Goal: Task Accomplishment & Management: Complete application form

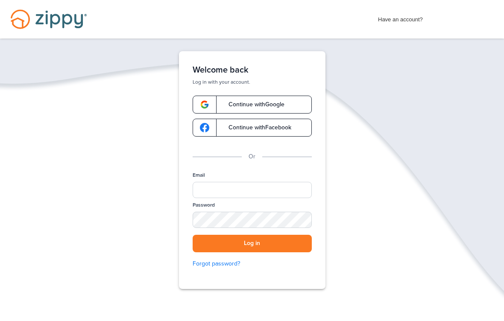
click at [278, 104] on span "Continue with Google" at bounding box center [252, 105] width 64 height 6
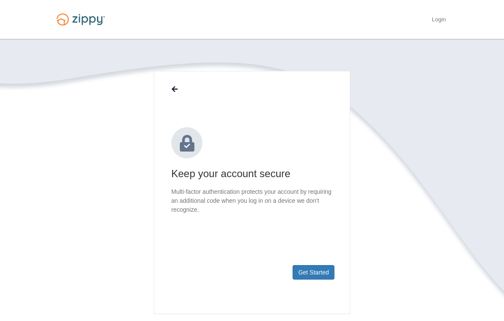
click at [318, 272] on button "Get Started" at bounding box center [313, 272] width 42 height 15
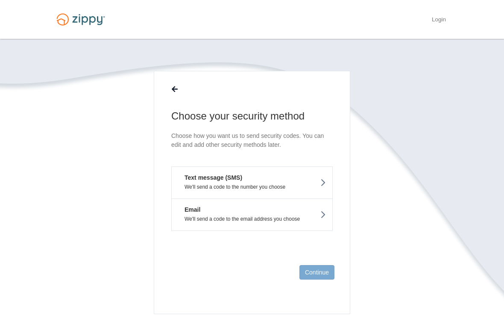
click at [284, 181] on button "Text message (SMS) We'll send a code to the number you choose" at bounding box center [251, 182] width 161 height 32
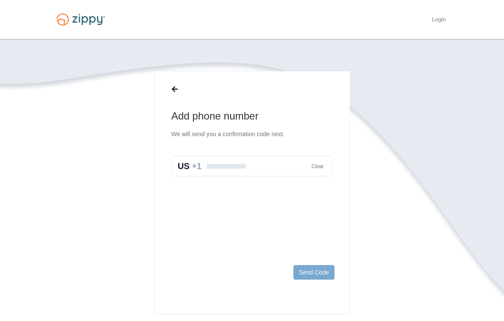
click at [258, 158] on input "text" at bounding box center [251, 166] width 161 height 20
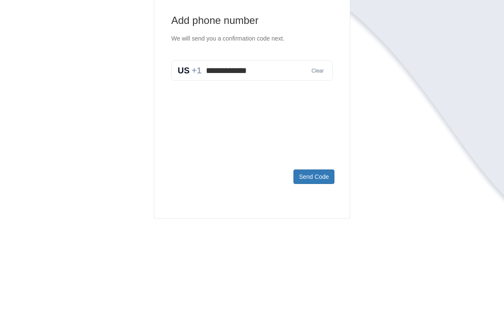
scroll to position [87, 0]
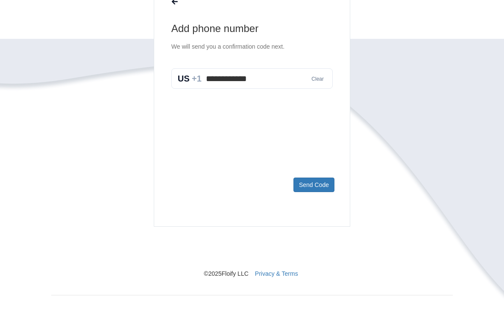
type input "**********"
click at [326, 183] on button "Send Code" at bounding box center [313, 185] width 41 height 15
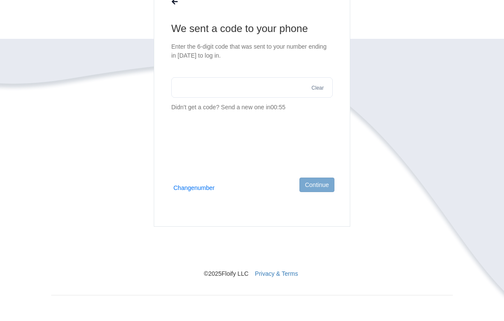
click at [232, 84] on input "text" at bounding box center [251, 87] width 161 height 20
type input "******"
click at [323, 187] on button "Continue" at bounding box center [316, 185] width 35 height 15
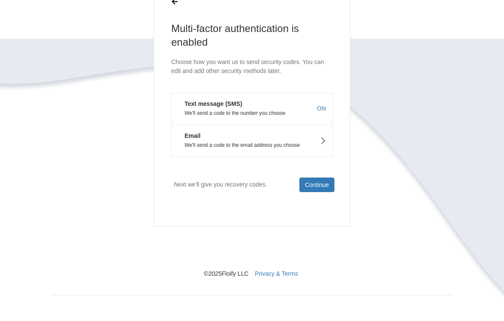
click at [325, 185] on button "Continue" at bounding box center [316, 185] width 35 height 15
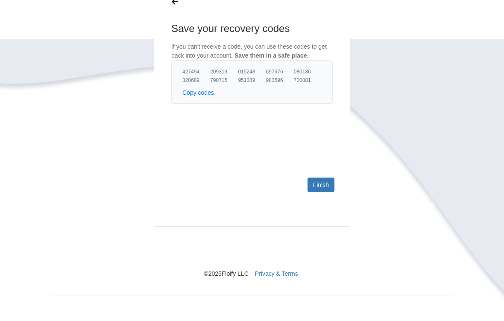
click at [327, 187] on link "Finish" at bounding box center [320, 185] width 27 height 15
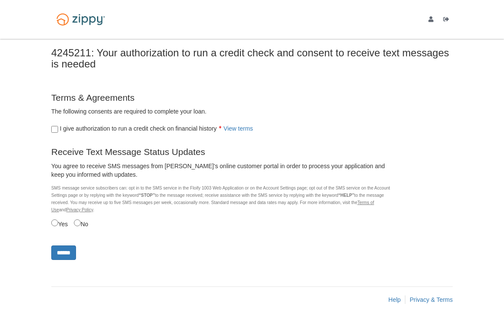
click at [69, 258] on input "******" at bounding box center [63, 252] width 25 height 15
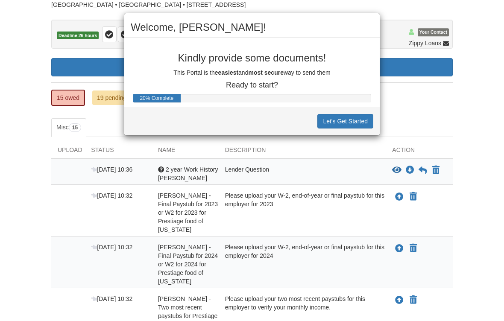
scroll to position [66, 0]
click at [344, 120] on button "Let's Get Started" at bounding box center [345, 121] width 56 height 15
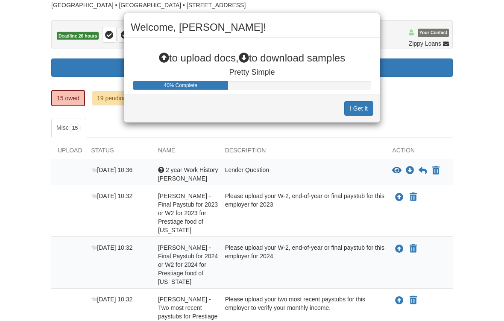
click at [361, 106] on button "I Get It" at bounding box center [358, 108] width 29 height 15
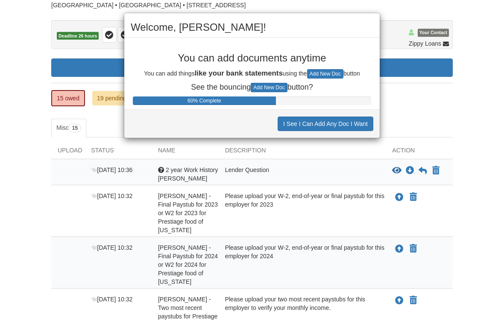
click at [362, 122] on button "I See I Can Add Any Doc I Want" at bounding box center [325, 124] width 96 height 15
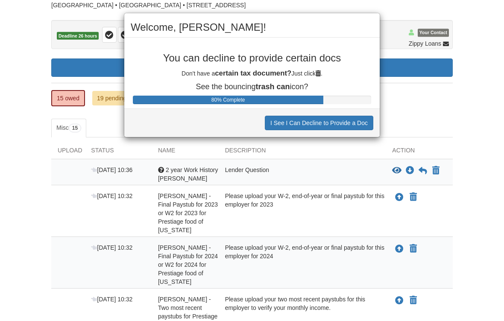
click at [353, 122] on button "I See I Can Decline to Provide a Doc" at bounding box center [319, 123] width 108 height 15
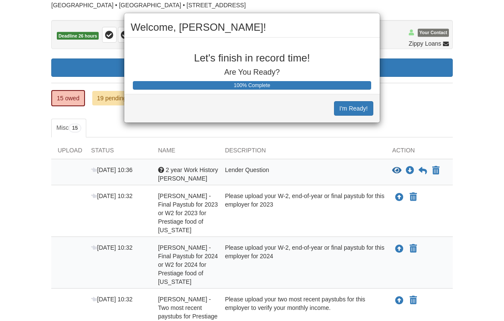
click at [366, 108] on button "I'm Ready!" at bounding box center [353, 108] width 39 height 15
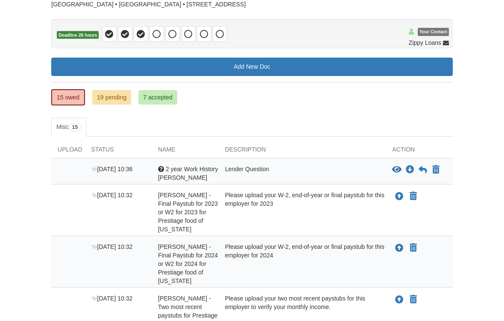
scroll to position [67, 0]
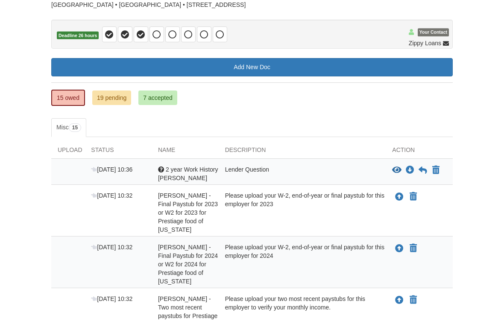
click at [363, 170] on div "Lender Question" at bounding box center [302, 173] width 167 height 17
click at [115, 171] on span "[DATE] 10:36" at bounding box center [111, 169] width 41 height 7
click at [76, 167] on div at bounding box center [67, 173] width 33 height 17
click at [397, 168] on icon "View 2 year Work History Marilen" at bounding box center [396, 170] width 9 height 9
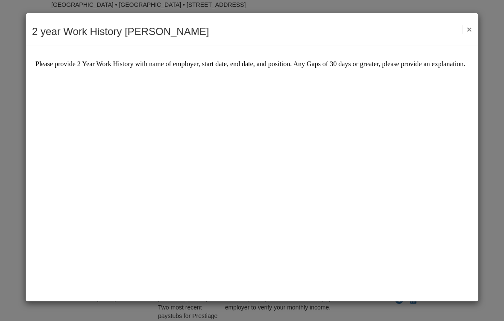
scroll to position [0, 0]
click at [476, 32] on div "2 year Work History Marilen Save Cancel Previous Document Next Document ×" at bounding box center [252, 29] width 452 height 33
click at [468, 31] on button "×" at bounding box center [467, 29] width 10 height 9
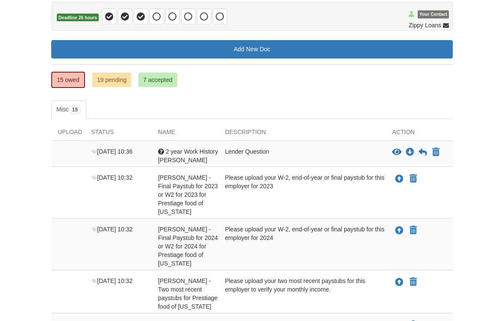
scroll to position [85, 0]
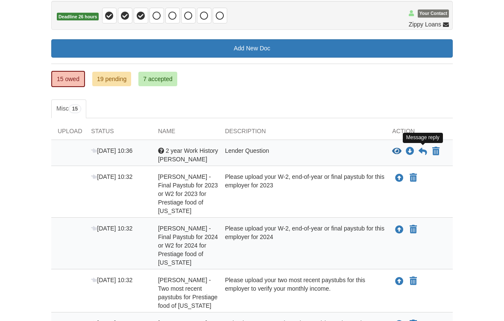
click at [423, 147] on icon at bounding box center [422, 151] width 9 height 9
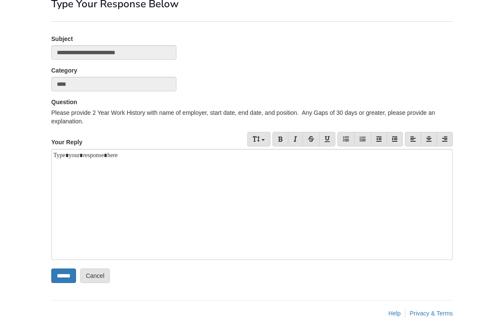
scroll to position [56, 0]
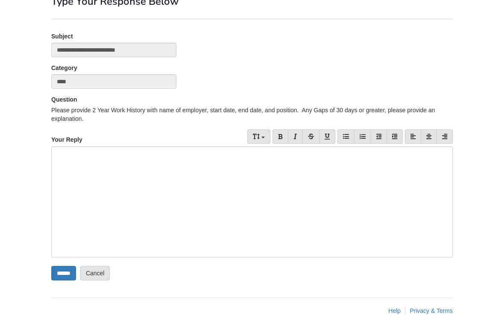
click at [64, 160] on div at bounding box center [251, 201] width 401 height 111
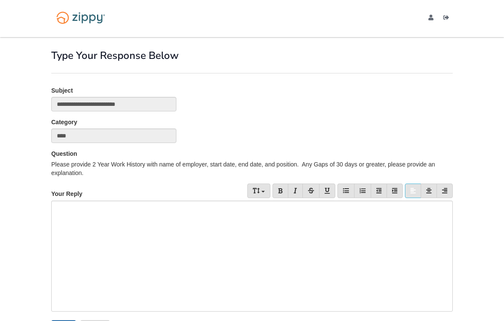
scroll to position [0, 0]
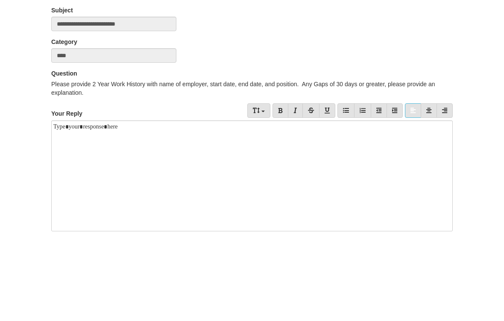
click at [323, 88] on div "**********" at bounding box center [252, 104] width 414 height 32
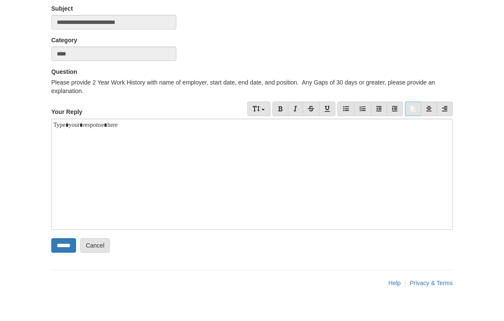
scroll to position [56, 0]
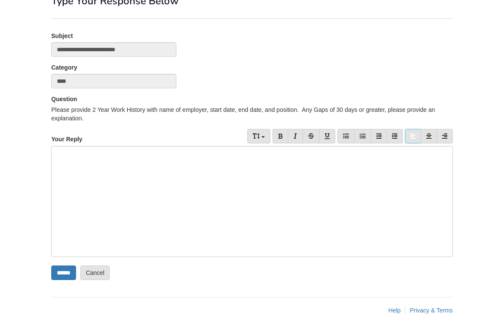
click at [71, 172] on div at bounding box center [251, 201] width 401 height 111
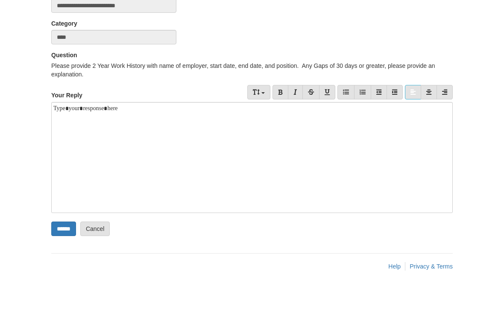
click at [483, 50] on body "[EMAIL_ADDRESS][DOMAIN_NAME] Logout ×" at bounding box center [252, 138] width 504 height 388
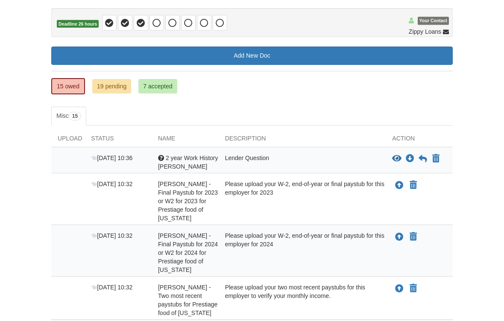
scroll to position [79, 0]
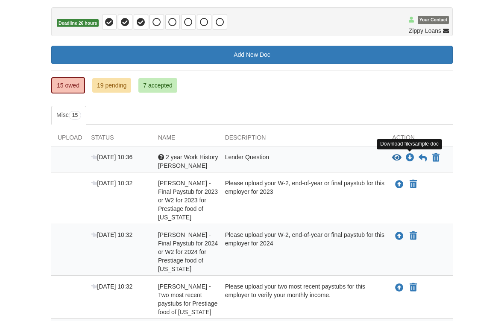
click at [409, 155] on icon "Download 2 year Work History Marilen" at bounding box center [409, 158] width 9 height 9
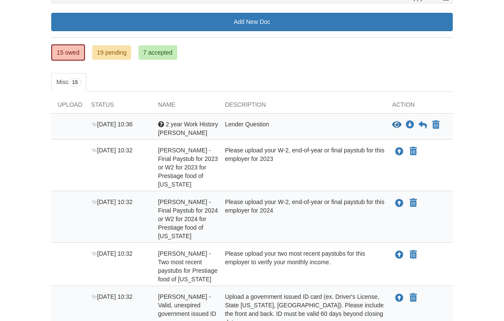
scroll to position [114, 0]
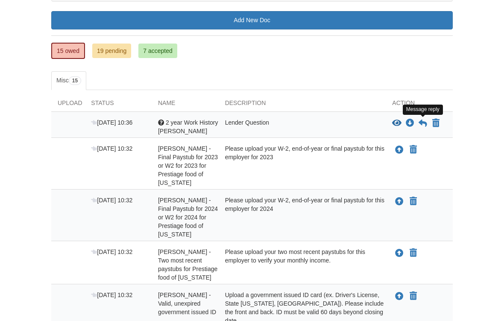
click at [419, 123] on icon at bounding box center [422, 123] width 9 height 9
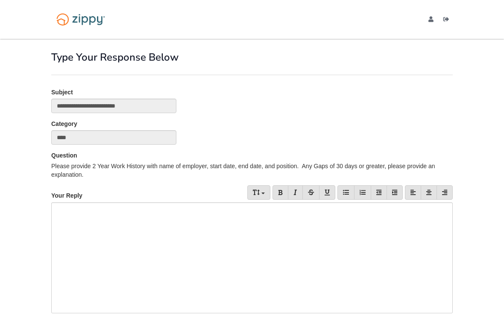
click at [86, 225] on div at bounding box center [251, 257] width 401 height 111
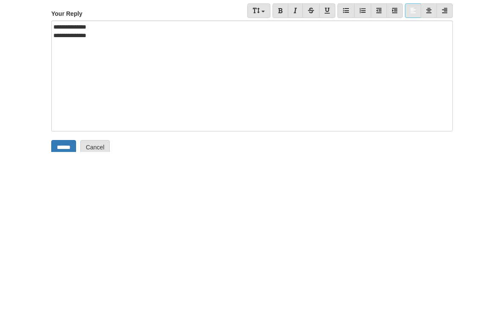
click at [87, 209] on div at bounding box center [251, 213] width 397 height 9
click at [144, 190] on div "**********" at bounding box center [251, 245] width 401 height 111
click at [90, 201] on div "**********" at bounding box center [251, 205] width 397 height 9
click at [243, 190] on div "**********" at bounding box center [251, 245] width 401 height 111
click at [182, 190] on div "**********" at bounding box center [251, 245] width 401 height 111
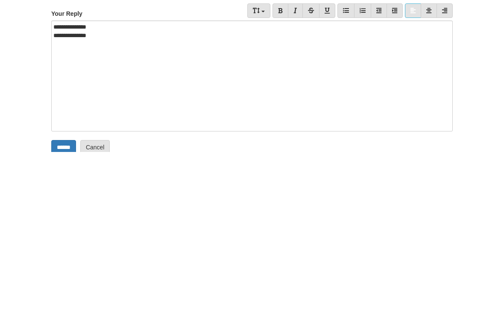
click at [107, 201] on div "**********" at bounding box center [251, 205] width 397 height 9
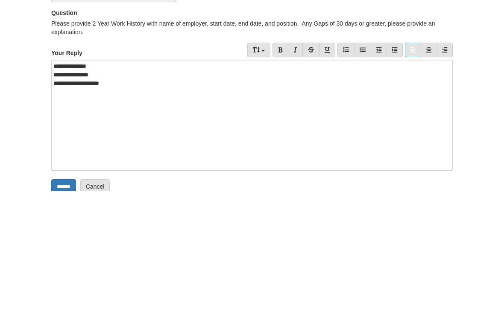
scroll to position [56, 0]
click at [137, 174] on div at bounding box center [251, 178] width 397 height 9
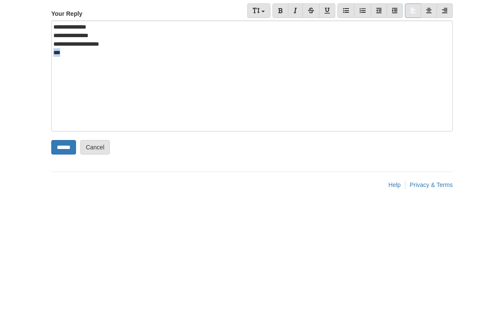
click at [86, 174] on div "***" at bounding box center [251, 178] width 397 height 9
click at [75, 174] on div "***" at bounding box center [251, 178] width 397 height 9
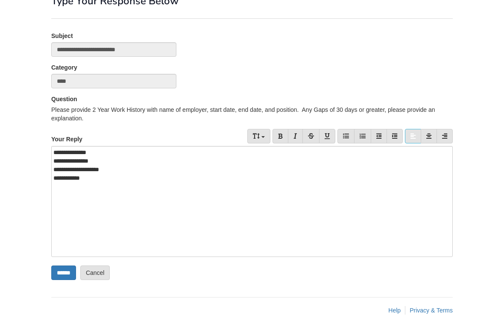
click at [105, 181] on div "**********" at bounding box center [251, 178] width 397 height 9
click at [61, 271] on input "******" at bounding box center [63, 272] width 25 height 15
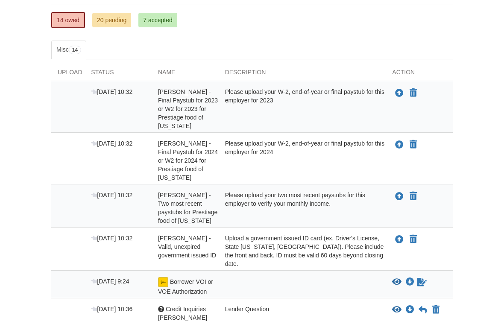
scroll to position [145, 0]
click at [372, 95] on div "Please upload your W-2, end-of-year or final paystub for this employer for 2023" at bounding box center [302, 108] width 167 height 43
click at [399, 93] on icon "Upload Adrian Islas - Final Paystub for 2023 or W2 for 2023 for Prestiage food …" at bounding box center [399, 93] width 9 height 9
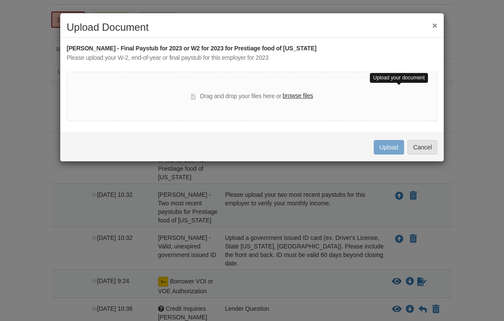
click at [436, 24] on button "×" at bounding box center [434, 25] width 5 height 9
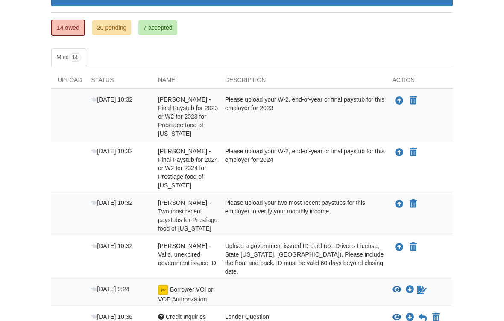
scroll to position [133, 0]
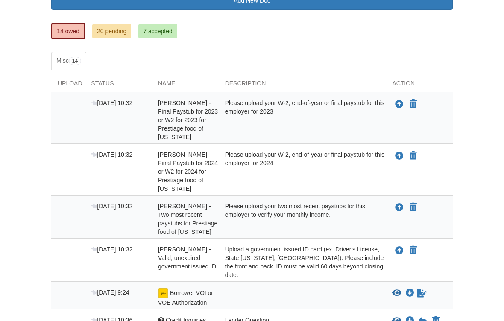
click at [394, 105] on button "Upload your document" at bounding box center [399, 104] width 10 height 11
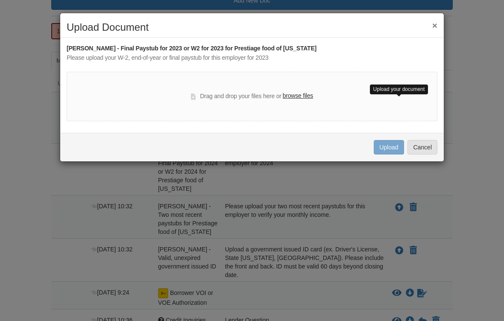
click at [312, 96] on label "browse files" at bounding box center [298, 95] width 30 height 9
click at [0, 0] on input "browse files" at bounding box center [0, 0] width 0 height 0
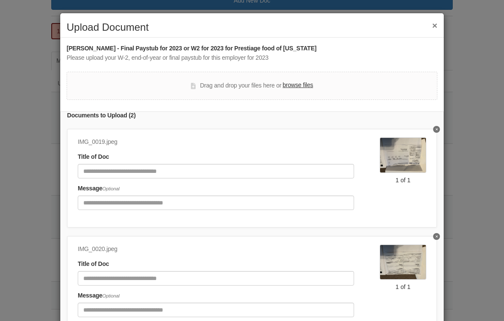
scroll to position [11, 0]
click at [97, 158] on label "Title of Doc" at bounding box center [93, 157] width 31 height 9
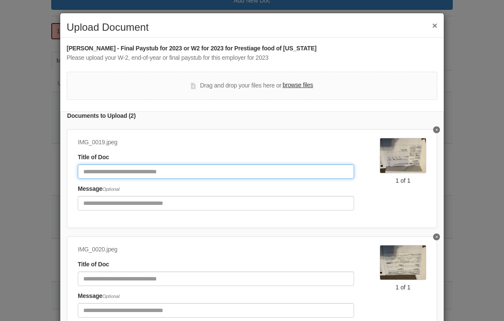
click at [88, 169] on input "Document Title" at bounding box center [216, 171] width 276 height 15
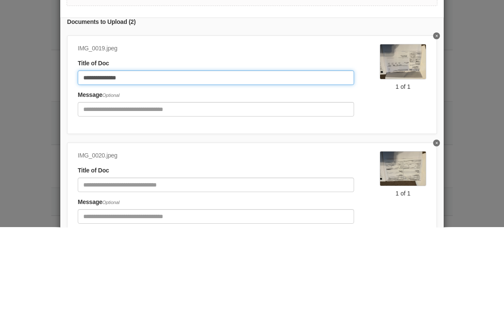
click at [93, 164] on input "**********" at bounding box center [216, 171] width 276 height 15
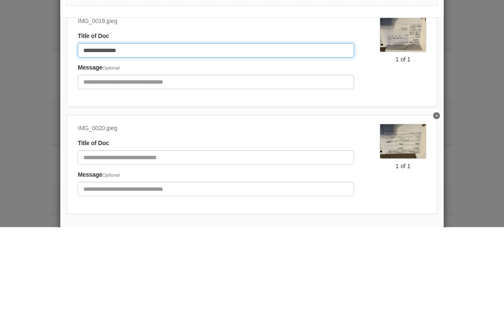
scroll to position [38, 0]
type input "**********"
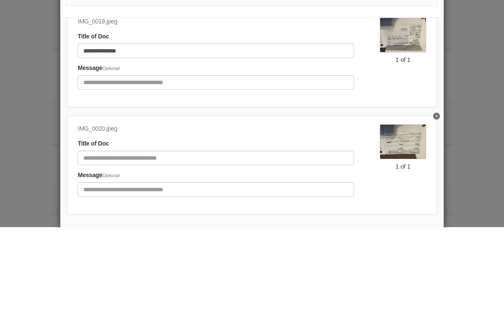
click at [149, 218] on div "IMG_0020.jpeg" at bounding box center [216, 222] width 276 height 9
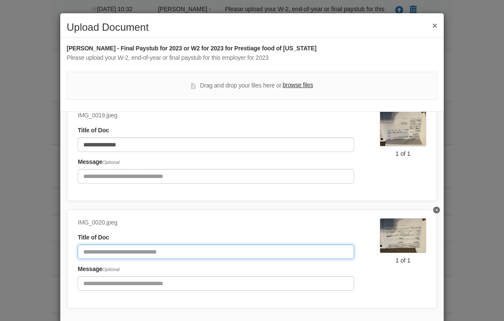
click at [140, 246] on input "Document Title" at bounding box center [216, 252] width 276 height 15
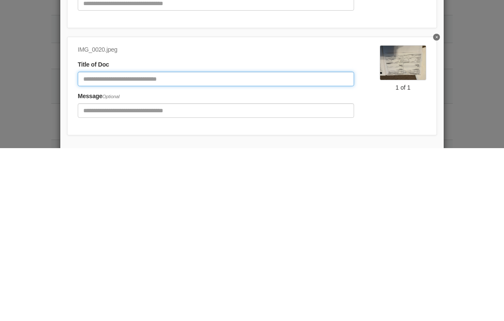
click at [131, 245] on input "Document Title" at bounding box center [216, 252] width 276 height 15
paste input "**********"
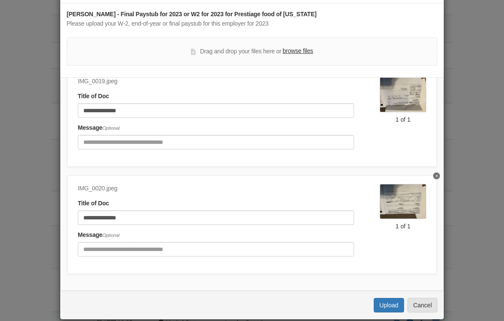
scroll to position [34, 0]
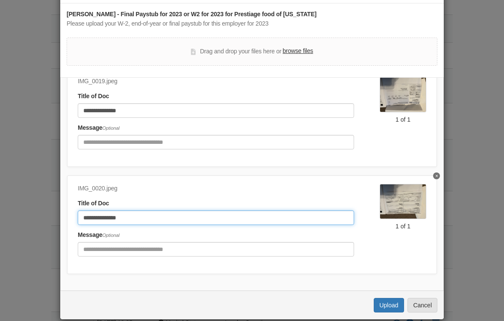
type input "**********"
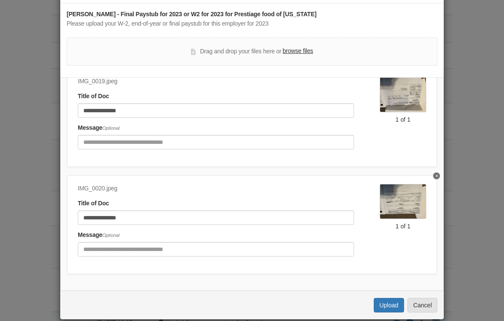
click at [390, 306] on button "Upload" at bounding box center [388, 305] width 30 height 15
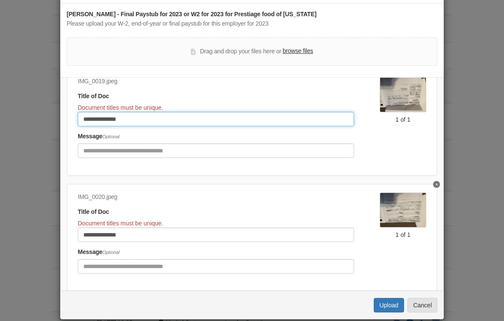
click at [207, 113] on input "**********" at bounding box center [216, 119] width 276 height 15
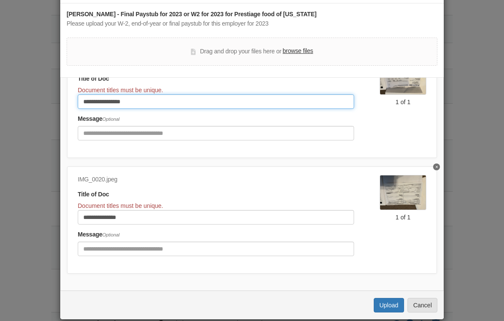
scroll to position [55, 0]
type input "**********"
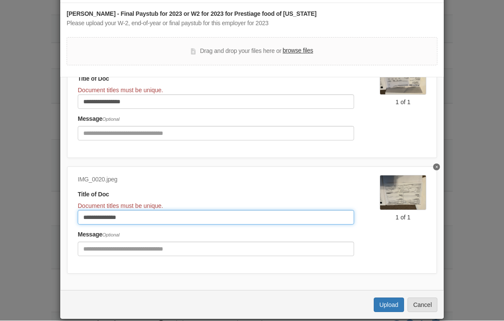
click at [175, 216] on input "**********" at bounding box center [216, 217] width 276 height 15
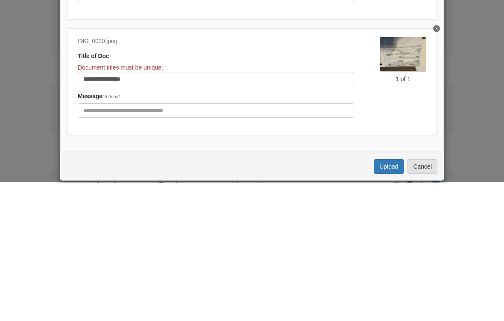
scroll to position [449, 0]
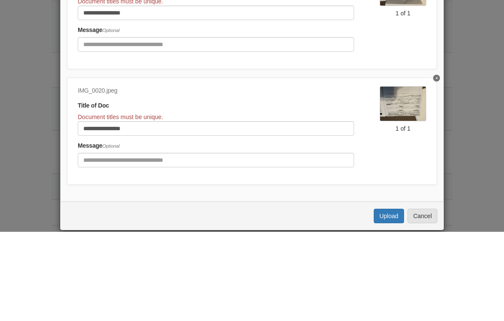
click at [382, 299] on div "Uploading... Upload Cancel" at bounding box center [251, 305] width 383 height 29
click at [177, 230] on div "Message Optional" at bounding box center [216, 243] width 276 height 26
click at [180, 230] on div "Message Optional" at bounding box center [216, 243] width 276 height 26
click at [176, 230] on div "Message Optional" at bounding box center [216, 243] width 276 height 26
click at [172, 230] on div "Message Optional" at bounding box center [216, 243] width 276 height 26
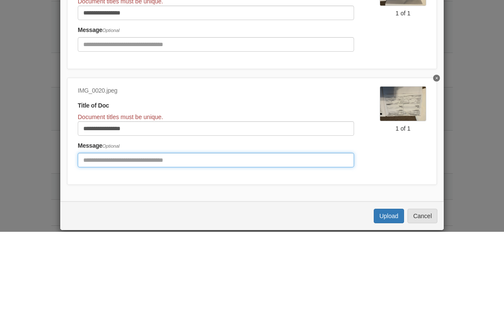
click at [159, 242] on input "Include any comments on this document" at bounding box center [216, 249] width 276 height 15
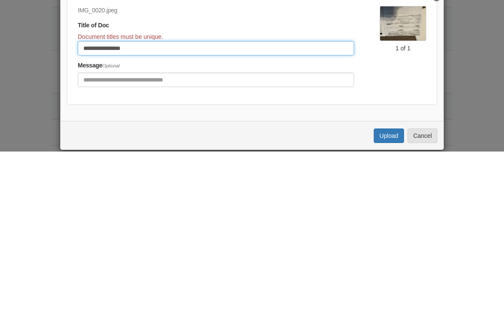
click at [150, 210] on input "**********" at bounding box center [216, 217] width 276 height 15
type input "**********"
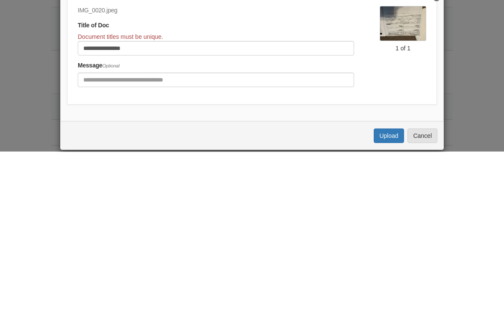
click at [395, 298] on button "Upload" at bounding box center [388, 305] width 30 height 15
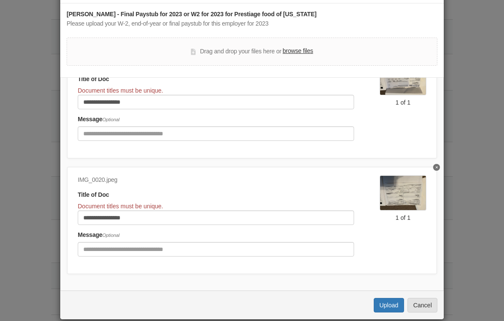
scroll to position [38, 0]
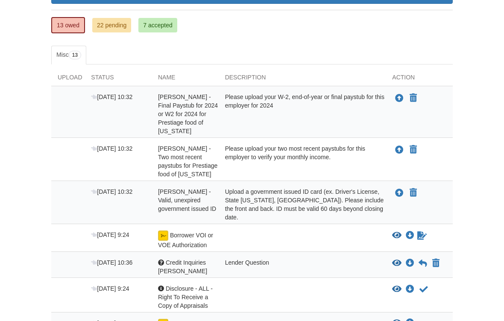
scroll to position [139, 0]
click at [380, 103] on div "Please upload your W-2, end-of-year or final paystub for this employer for 2024" at bounding box center [302, 114] width 167 height 43
click at [382, 105] on div "Please upload your W-2, end-of-year or final paystub for this employer for 2024" at bounding box center [302, 114] width 167 height 43
click at [396, 96] on icon "Upload Adrian Islas - Final Paystub for 2024 or W2 for 2024 for Prestiage food …" at bounding box center [399, 98] width 9 height 9
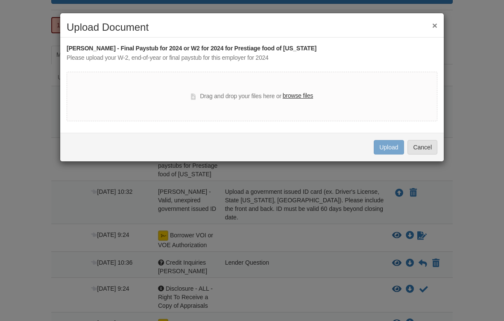
click at [38, 183] on div "× Upload Document Adrian Islas - Final Paystub for 2024 or W2 for 2024 for Pres…" at bounding box center [252, 160] width 504 height 321
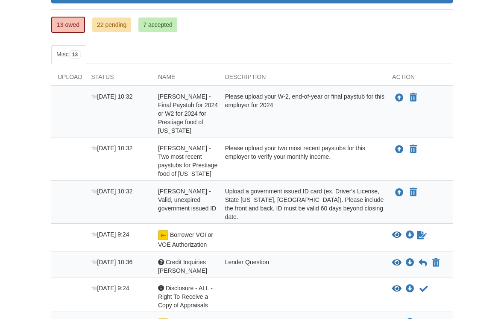
scroll to position [143, 0]
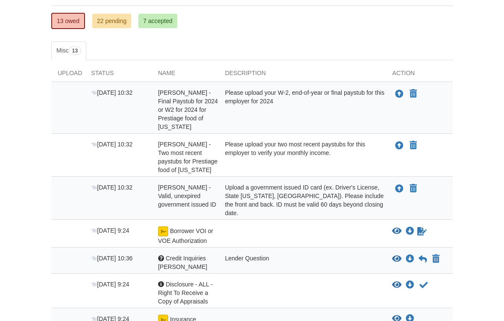
click at [398, 97] on icon "Upload Adrian Islas - Final Paystub for 2024 or W2 for 2024 for Prestiage food …" at bounding box center [399, 94] width 9 height 9
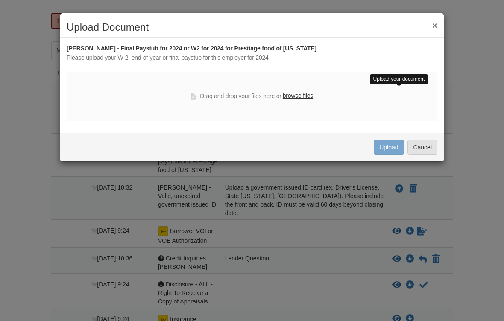
click at [227, 91] on div "Drag and drop your files here or browse files" at bounding box center [252, 96] width 122 height 10
click at [201, 92] on div "Drag and drop your files here or browse files" at bounding box center [252, 96] width 122 height 10
click at [200, 98] on div "Drag and drop your files here or browse files" at bounding box center [252, 96] width 122 height 10
click at [191, 91] on div "Drag and drop your files here or browse files" at bounding box center [252, 96] width 122 height 10
click at [304, 93] on label "browse files" at bounding box center [298, 95] width 30 height 9
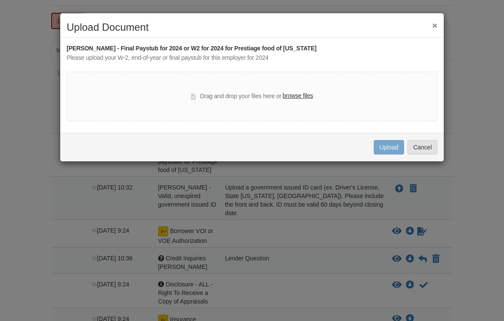
click at [0, 0] on input "browse files" at bounding box center [0, 0] width 0 height 0
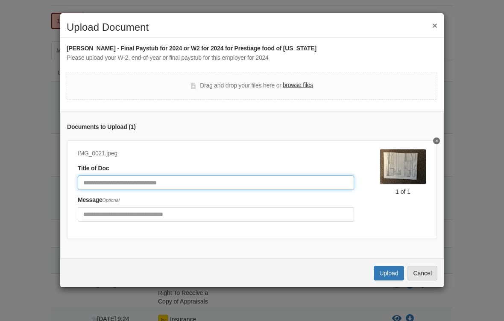
click at [83, 180] on input "Document Title" at bounding box center [216, 182] width 276 height 15
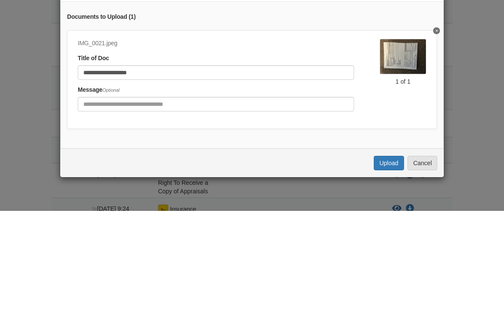
scroll to position [254, 0]
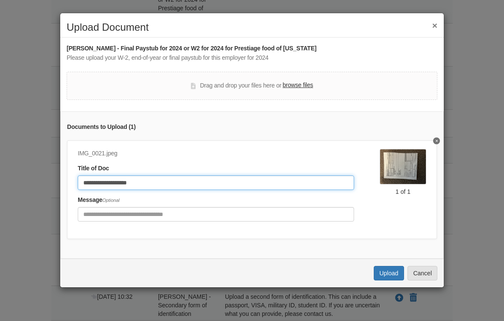
type input "**********"
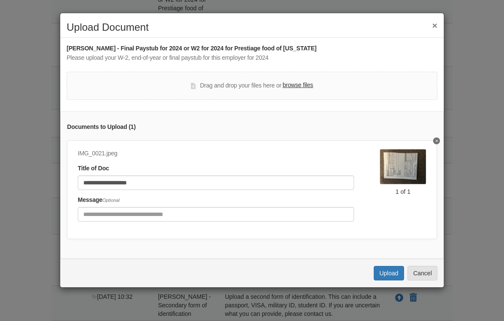
click at [389, 276] on button "Upload" at bounding box center [388, 273] width 30 height 15
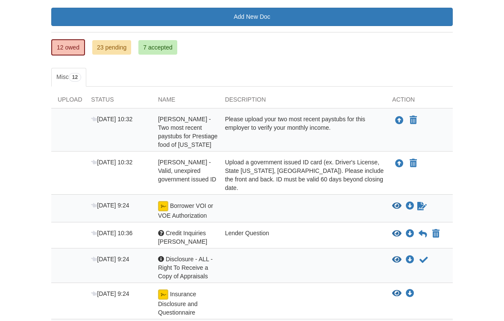
scroll to position [117, 0]
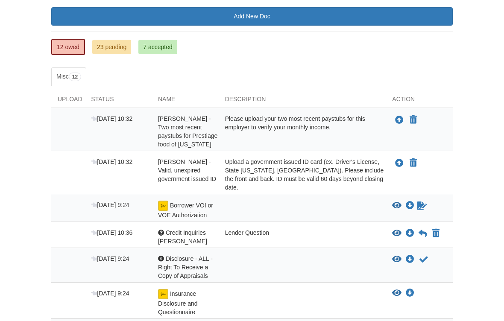
click at [353, 125] on div "Please upload your two most recent paystubs for this employer to verify your mo…" at bounding box center [302, 131] width 167 height 34
click at [396, 123] on icon "Upload Adrian Islas - Two most recent paystubs for Prestiage food of iowa" at bounding box center [399, 120] width 9 height 9
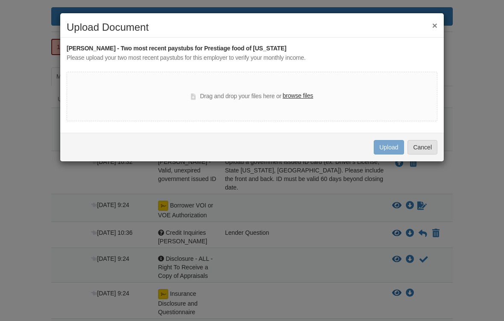
click at [300, 98] on label "browse files" at bounding box center [298, 95] width 30 height 9
click at [0, 0] on input "browse files" at bounding box center [0, 0] width 0 height 0
click at [312, 92] on label "browse files" at bounding box center [298, 95] width 30 height 9
click at [0, 0] on input "browse files" at bounding box center [0, 0] width 0 height 0
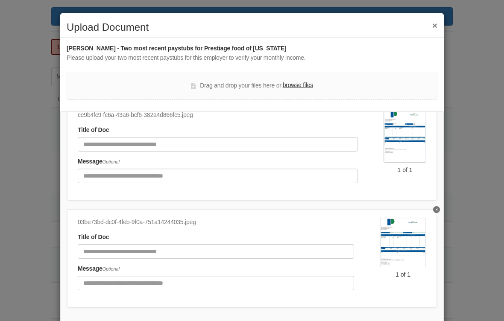
scroll to position [38, 0]
click at [411, 139] on img at bounding box center [404, 137] width 43 height 52
click at [413, 127] on img at bounding box center [404, 137] width 43 height 52
click at [407, 122] on img at bounding box center [404, 137] width 43 height 52
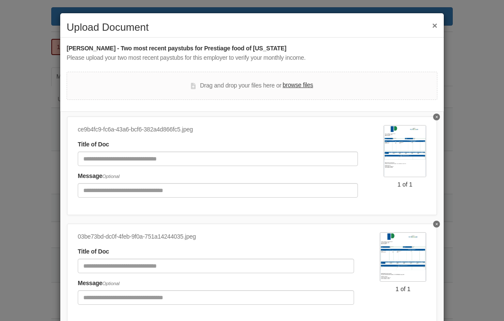
scroll to position [24, 0]
click at [382, 195] on div "ce9b4fc9-fc6a-43a6-bcf6-382a4d866fc5.jpeg Title of Doc Message Optional" at bounding box center [231, 164] width 306 height 78
click at [415, 154] on img at bounding box center [404, 151] width 43 height 52
click at [408, 156] on img at bounding box center [404, 151] width 43 height 52
click at [412, 138] on img at bounding box center [404, 151] width 43 height 52
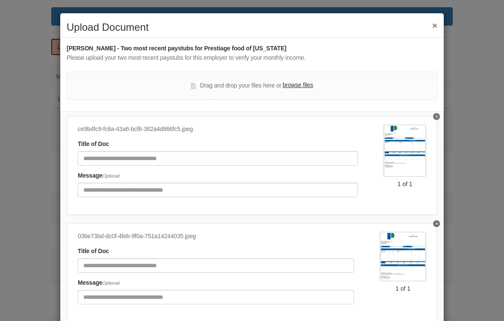
click at [409, 141] on img at bounding box center [404, 151] width 43 height 52
click at [409, 265] on img at bounding box center [402, 256] width 47 height 49
click at [417, 244] on img at bounding box center [402, 256] width 47 height 49
click at [404, 157] on img at bounding box center [404, 151] width 43 height 52
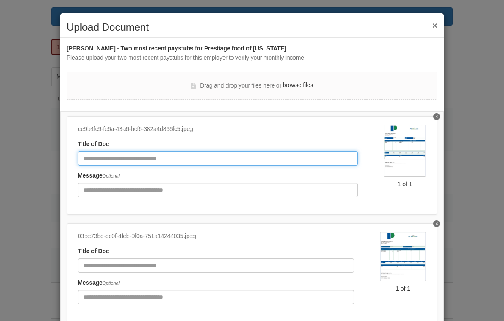
click at [103, 157] on input "Document Title" at bounding box center [218, 158] width 280 height 15
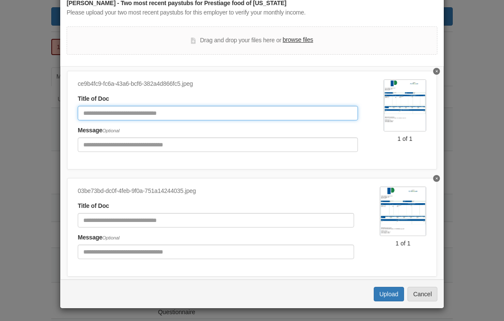
scroll to position [45, 0]
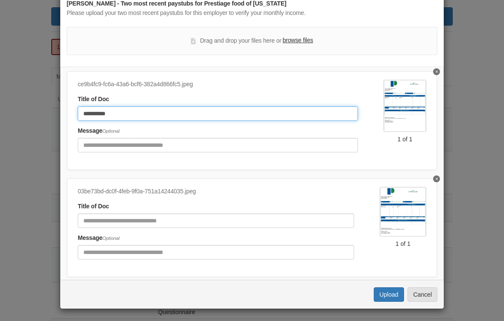
click at [335, 110] on input "**********" at bounding box center [218, 113] width 280 height 15
type input "**********"
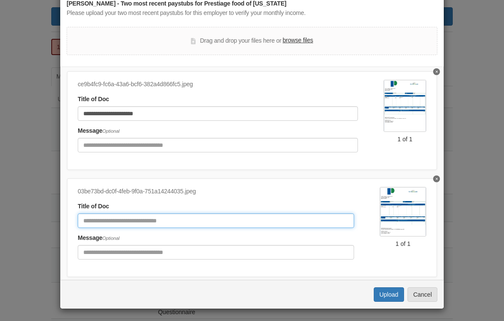
click at [288, 217] on input "Document Title" at bounding box center [216, 220] width 276 height 15
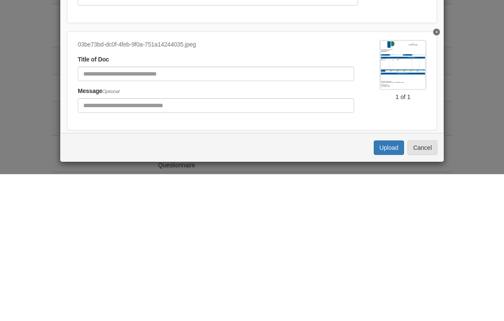
scroll to position [264, 0]
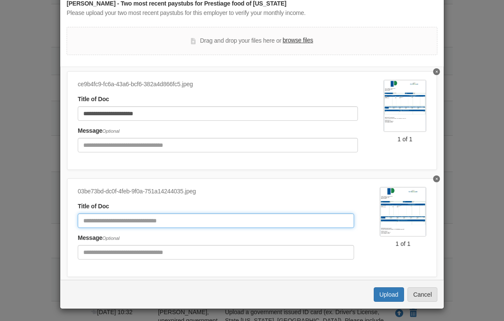
click at [93, 219] on input "Document Title" at bounding box center [216, 220] width 276 height 15
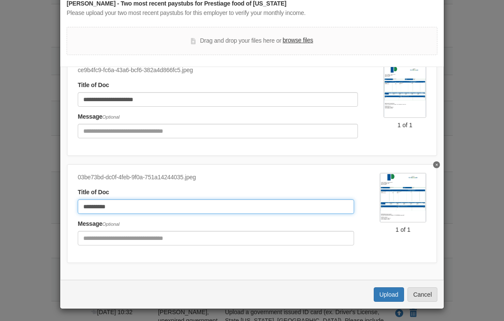
scroll to position [38, 0]
click at [171, 201] on input "**********" at bounding box center [216, 207] width 276 height 15
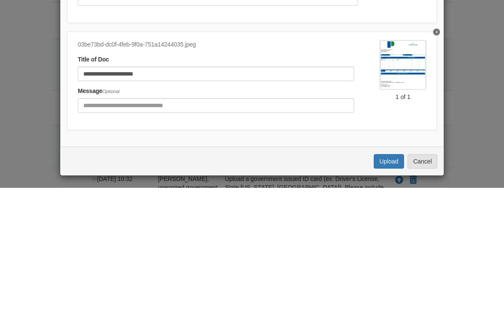
scroll to position [373, 0]
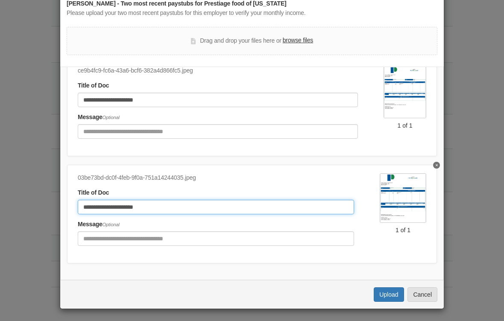
type input "**********"
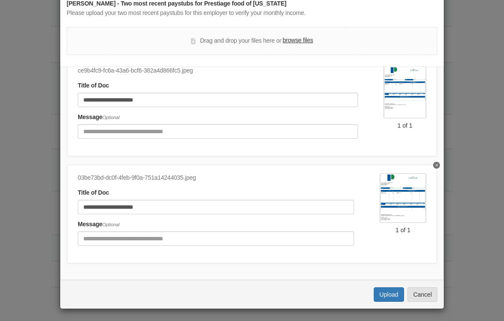
click at [390, 294] on button "Upload" at bounding box center [388, 294] width 30 height 15
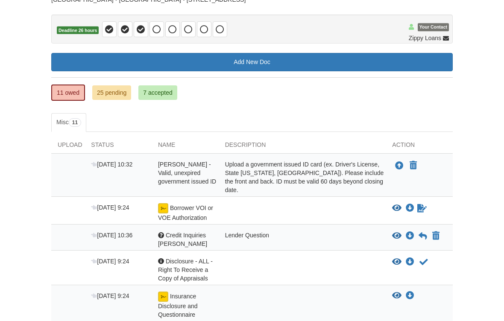
scroll to position [82, 0]
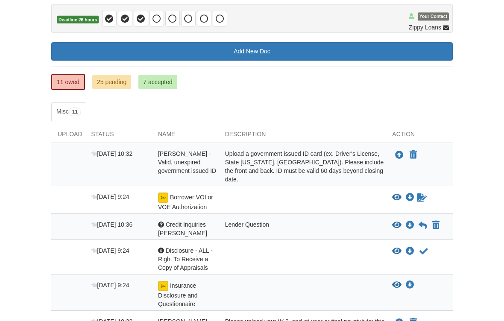
click at [396, 156] on icon "Upload Adrian Islas - Valid, unexpired government issued ID" at bounding box center [399, 155] width 9 height 9
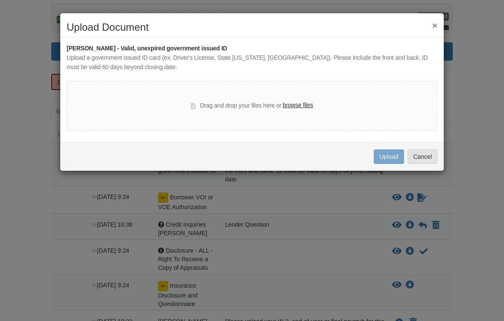
click at [234, 105] on div "Drag and drop your files here or browse files" at bounding box center [252, 106] width 122 height 10
click at [248, 101] on div "Drag and drop your files here or browse files" at bounding box center [252, 106] width 122 height 10
click at [305, 104] on label "browse files" at bounding box center [298, 105] width 30 height 9
click at [0, 0] on input "browse files" at bounding box center [0, 0] width 0 height 0
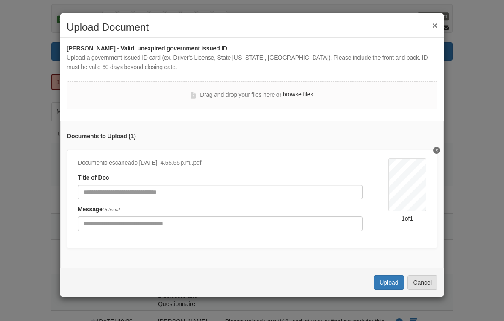
click at [394, 233] on div "1 of 1" at bounding box center [407, 197] width 38 height 78
click at [399, 242] on div "Documento escaneado [DATE]. 4.55.55 p.m..pdf Title of Doc Message Optional 1 of…" at bounding box center [252, 199] width 370 height 99
click at [402, 244] on div "Documento escaneado [DATE]. 4.55.55 p.m..pdf Title of Doc Message Optional 1 of…" at bounding box center [252, 199] width 370 height 99
click at [394, 245] on div "Documents to Upload ( 1 ) Documento escaneado [DATE]. 4.55.55 p.m..pdf Title of…" at bounding box center [251, 194] width 383 height 147
click at [385, 236] on div "Documento escaneado [DATE]. 4.55.55 p.m..pdf Title of Doc Message Optional 1 of…" at bounding box center [252, 199] width 370 height 99
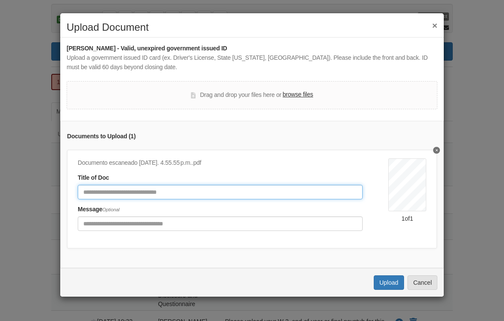
click at [93, 187] on input "Document Title" at bounding box center [220, 192] width 285 height 15
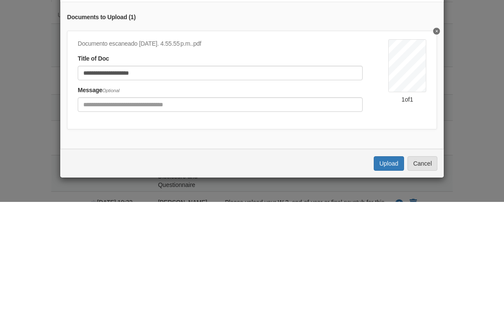
scroll to position [201, 0]
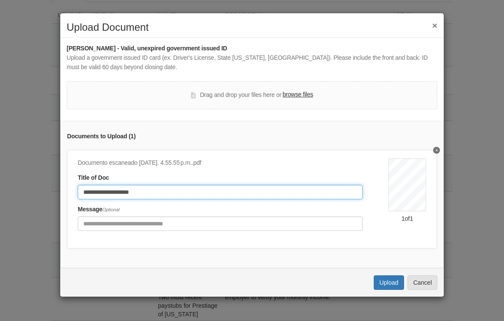
type input "**********"
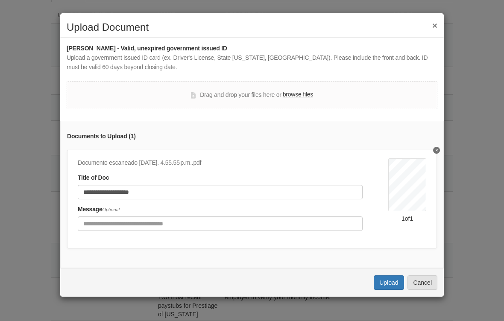
click at [412, 232] on div "1 of 1" at bounding box center [407, 197] width 38 height 78
click at [392, 283] on button "Upload" at bounding box center [388, 282] width 30 height 15
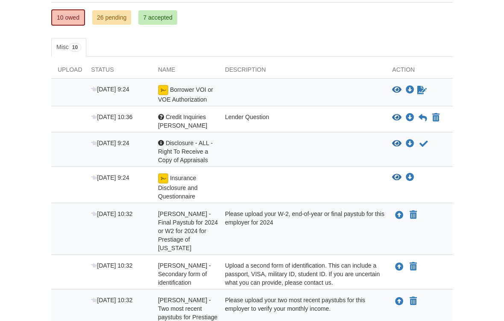
scroll to position [147, 0]
click at [397, 87] on icon "View Borrower VOI or VOE Authorization" at bounding box center [396, 90] width 9 height 9
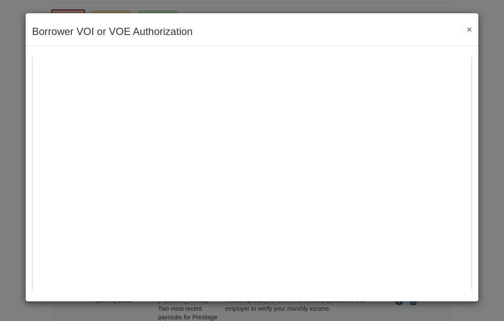
scroll to position [31, 0]
click at [467, 29] on button "×" at bounding box center [467, 29] width 10 height 9
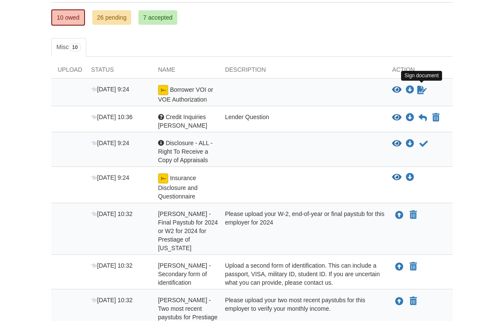
click at [422, 90] on icon "Sign Form" at bounding box center [421, 90] width 9 height 9
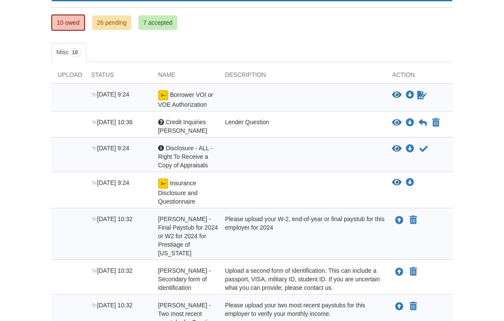
scroll to position [146, 0]
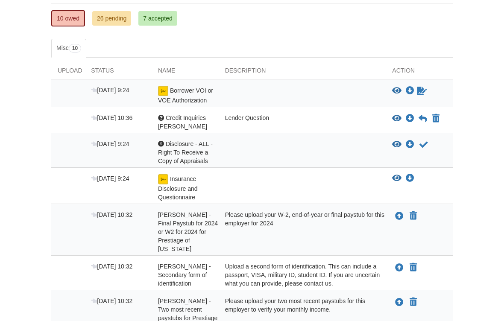
click at [424, 87] on icon "Waiting for your co-borrower to e-sign" at bounding box center [421, 91] width 9 height 9
click at [424, 90] on icon "Waiting for your co-borrower to e-sign" at bounding box center [421, 91] width 9 height 9
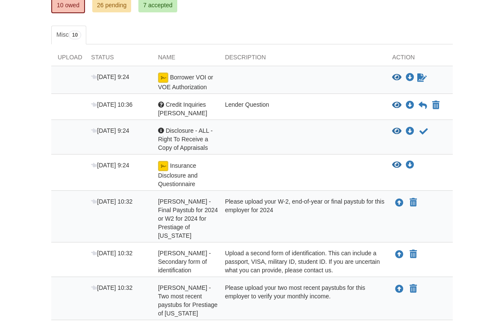
scroll to position [159, 0]
click at [351, 78] on div at bounding box center [302, 82] width 167 height 19
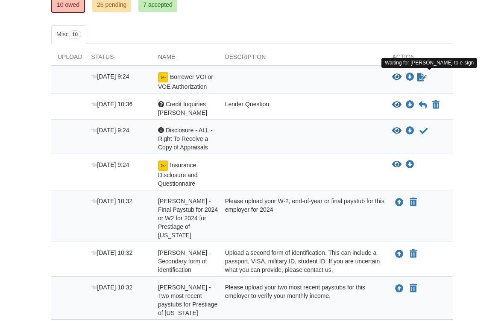
click at [418, 80] on icon "Waiting for your co-borrower to e-sign" at bounding box center [421, 77] width 9 height 9
click at [419, 77] on icon "Waiting for your co-borrower to e-sign" at bounding box center [421, 77] width 9 height 9
click at [461, 79] on body "[EMAIL_ADDRESS][DOMAIN_NAME] Logout" at bounding box center [252, 161] width 504 height 643
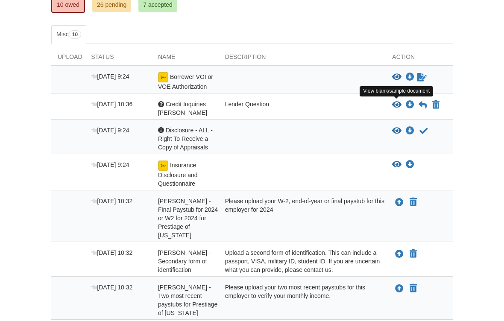
click at [396, 106] on icon "View Credit Inquiries Marilen" at bounding box center [396, 105] width 9 height 9
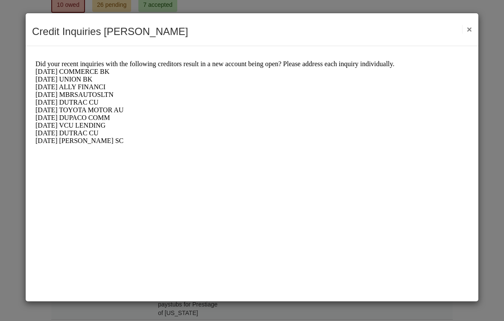
scroll to position [0, 0]
click at [467, 32] on button "×" at bounding box center [467, 29] width 10 height 9
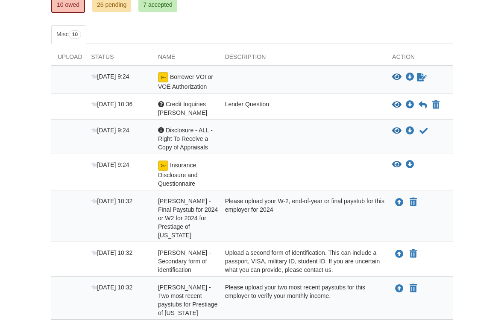
click at [423, 104] on icon at bounding box center [422, 105] width 9 height 9
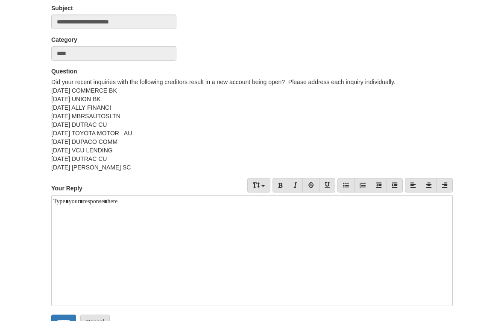
scroll to position [85, 0]
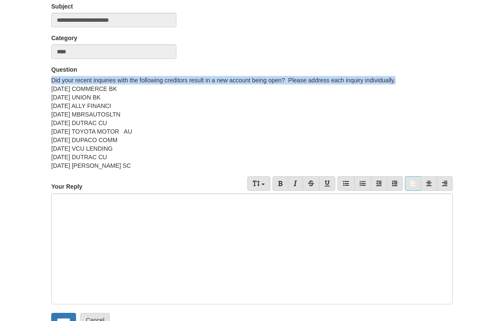
click at [264, 219] on div at bounding box center [251, 249] width 401 height 111
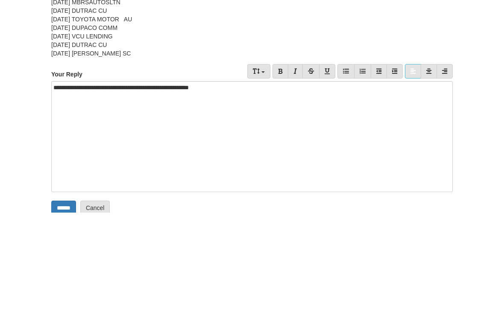
scroll to position [133, 0]
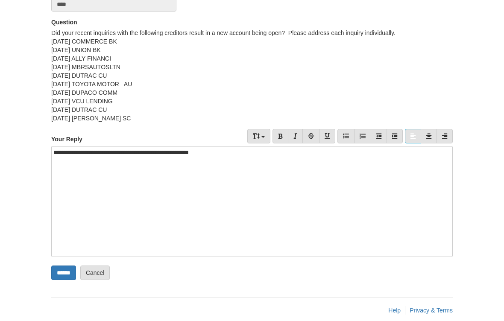
click at [236, 159] on div "**********" at bounding box center [251, 201] width 401 height 111
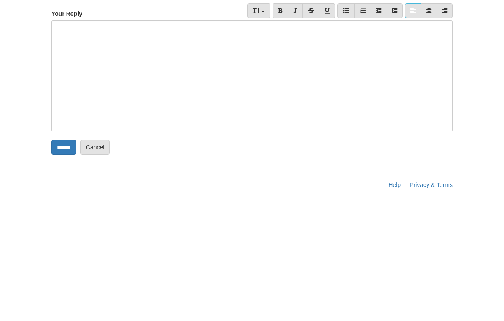
click at [420, 146] on div at bounding box center [251, 201] width 401 height 111
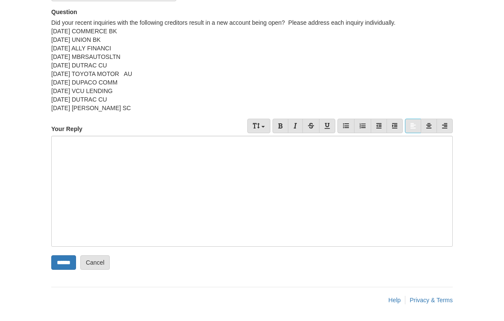
scroll to position [144, 0]
click at [176, 153] on div at bounding box center [251, 190] width 401 height 111
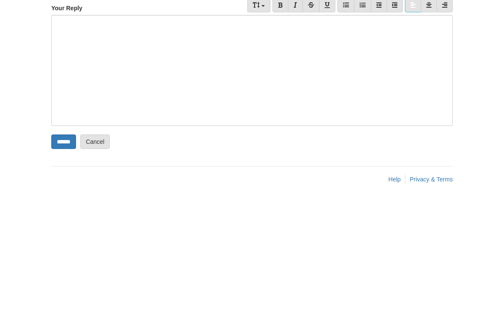
click at [89, 135] on div at bounding box center [251, 190] width 401 height 111
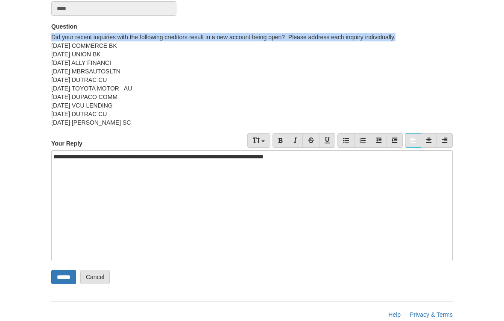
click at [309, 161] on div "**********" at bounding box center [251, 205] width 401 height 111
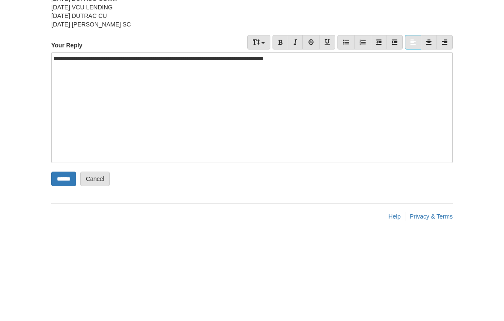
click at [300, 150] on div "**********" at bounding box center [251, 205] width 401 height 111
click at [305, 150] on div "**********" at bounding box center [251, 205] width 401 height 111
click at [306, 150] on div "**********" at bounding box center [251, 205] width 401 height 111
click at [326, 150] on div "**********" at bounding box center [251, 205] width 401 height 111
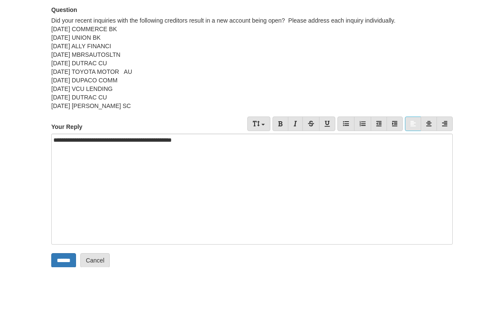
scroll to position [133, 0]
click at [63, 265] on input "******" at bounding box center [63, 272] width 25 height 15
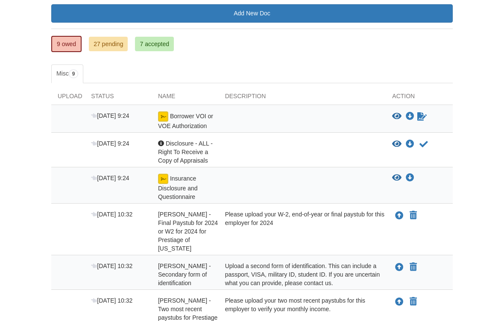
scroll to position [121, 0]
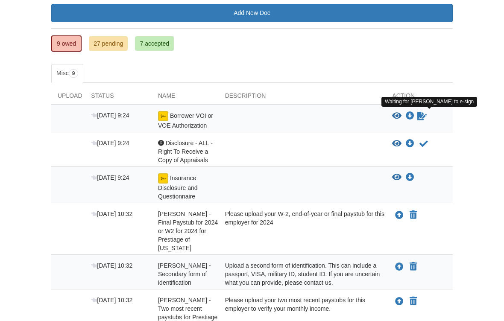
click at [425, 112] on icon "Waiting for your co-borrower to e-sign" at bounding box center [421, 116] width 9 height 9
click at [442, 131] on div "[DATE] 9:24 Borrower VOI or VOE Authorization View blank/sample document View b…" at bounding box center [251, 119] width 401 height 28
click at [421, 120] on link "Sign document" at bounding box center [421, 116] width 11 height 10
click at [421, 116] on icon "Waiting for your co-borrower to e-sign" at bounding box center [421, 116] width 9 height 9
click at [420, 114] on icon "Waiting for your co-borrower to e-sign" at bounding box center [421, 116] width 9 height 9
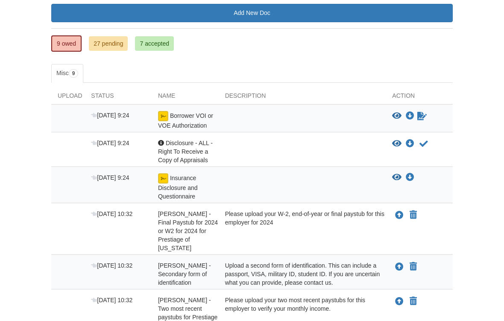
click at [423, 114] on icon "Waiting for your co-borrower to e-sign" at bounding box center [421, 116] width 9 height 9
click at [397, 114] on icon "View Borrower VOI or VOE Authorization" at bounding box center [396, 116] width 9 height 9
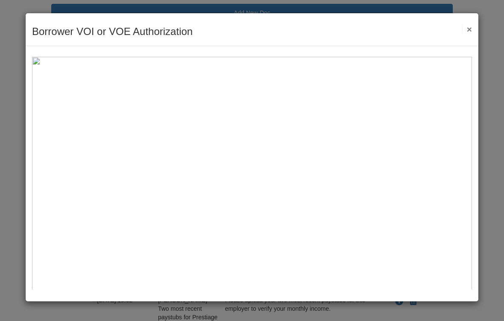
scroll to position [0, 0]
click at [461, 35] on div "Borrower VOI or VOE Authorization Save Cancel Previous Document Next Document ×" at bounding box center [252, 29] width 452 height 33
click at [461, 34] on div "Borrower VOI or VOE Authorization Save Cancel Previous Document Next Document ×" at bounding box center [252, 29] width 452 height 33
click at [467, 33] on button "×" at bounding box center [467, 29] width 10 height 9
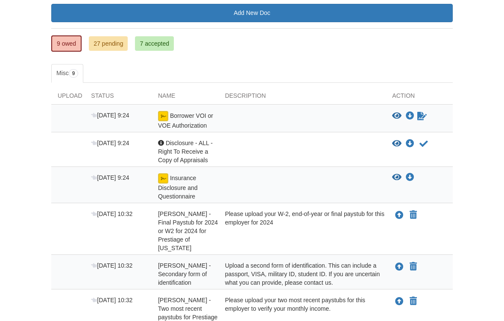
click at [421, 116] on icon "Waiting for your co-borrower to e-sign" at bounding box center [421, 116] width 9 height 9
click at [423, 113] on icon "Waiting for your co-borrower to e-sign" at bounding box center [421, 116] width 9 height 9
click at [422, 115] on icon "Waiting for your co-borrower to e-sign" at bounding box center [421, 116] width 9 height 9
click at [447, 159] on div "View document View document Download doc Download doc Acknowledge receipt of do…" at bounding box center [418, 152] width 67 height 26
click at [440, 118] on div "View blank/sample document View blank/sample document Download file/sample doc …" at bounding box center [422, 116] width 61 height 10
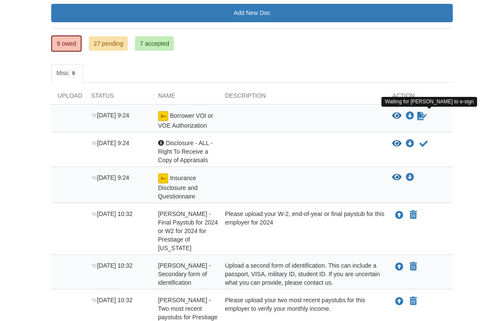
click at [423, 114] on icon "Waiting for your co-borrower to e-sign" at bounding box center [421, 116] width 9 height 9
click at [423, 116] on icon "Waiting for your co-borrower to e-sign" at bounding box center [421, 116] width 9 height 9
click at [458, 127] on div "× × × Pending Add Document Notice document will be included in the email sent t…" at bounding box center [252, 203] width 414 height 570
click at [423, 114] on icon "Waiting for your co-borrower to e-sign" at bounding box center [421, 116] width 9 height 9
click at [424, 114] on icon "Waiting for your co-borrower to e-sign" at bounding box center [421, 116] width 9 height 9
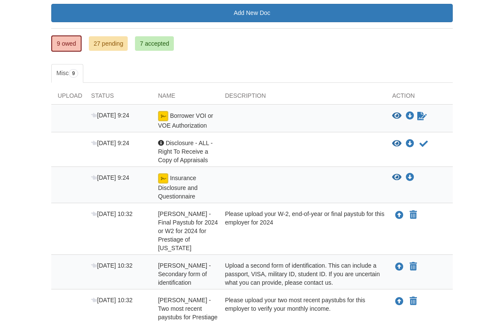
click at [460, 137] on body "m2r7l3n@gmail.com Logout" at bounding box center [252, 187] width 504 height 617
click at [423, 115] on icon "Waiting for your co-borrower to e-sign" at bounding box center [421, 116] width 9 height 9
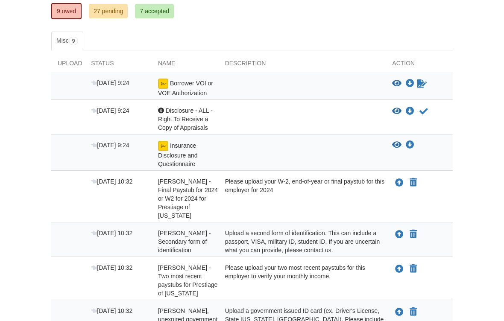
scroll to position [153, 0]
click at [397, 147] on icon "View Insurance Disclosure and Questionnaire" at bounding box center [396, 145] width 9 height 9
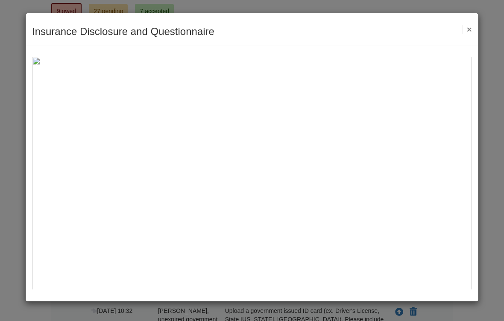
scroll to position [-1, 0]
click at [471, 33] on button "×" at bounding box center [467, 29] width 10 height 9
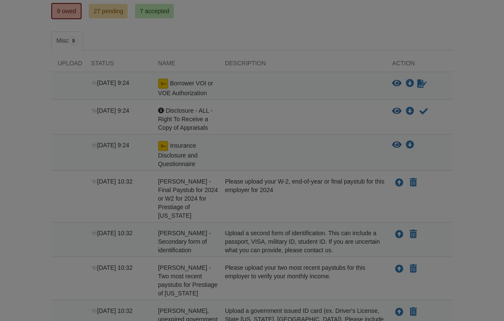
scroll to position [0, 0]
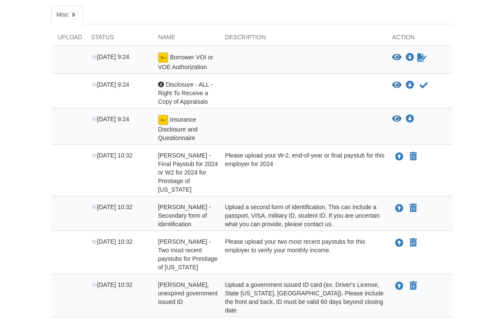
click at [424, 83] on icon "Acknowledge receipt of document" at bounding box center [423, 86] width 9 height 9
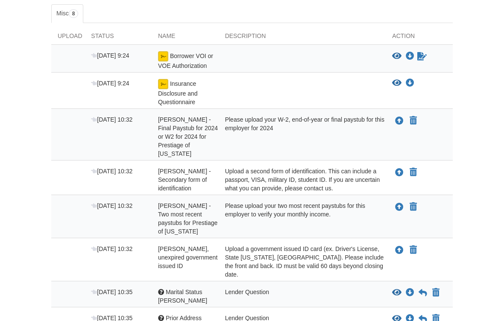
scroll to position [181, 0]
click at [410, 85] on icon "Download Insurance Disclosure and Questionnaire" at bounding box center [409, 83] width 9 height 9
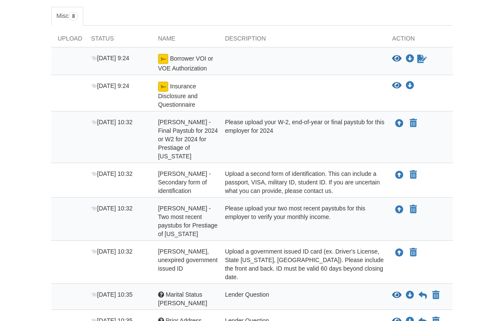
scroll to position [178, 0]
click at [397, 125] on icon "Upload Marilen Ramirez - Final Paystub for 2024 or W2 for 2024 for Prestiage of…" at bounding box center [399, 123] width 9 height 9
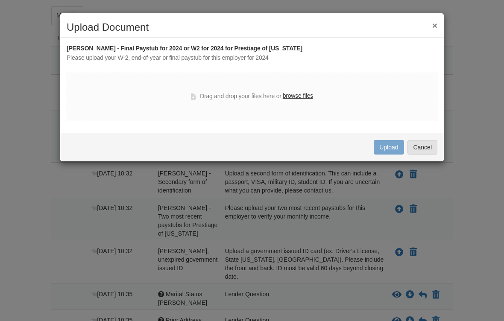
click at [300, 97] on label "browse files" at bounding box center [298, 95] width 30 height 9
click at [0, 0] on input "browse files" at bounding box center [0, 0] width 0 height 0
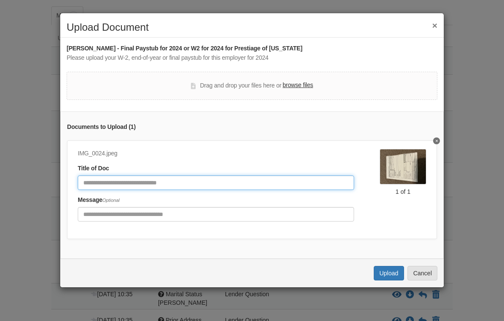
click at [254, 175] on input "Document Title" at bounding box center [216, 182] width 276 height 15
type input "**********"
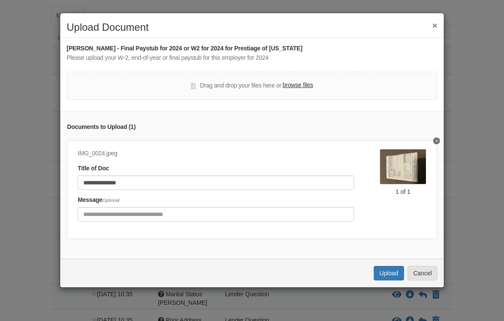
click at [393, 271] on button "Upload" at bounding box center [388, 273] width 30 height 15
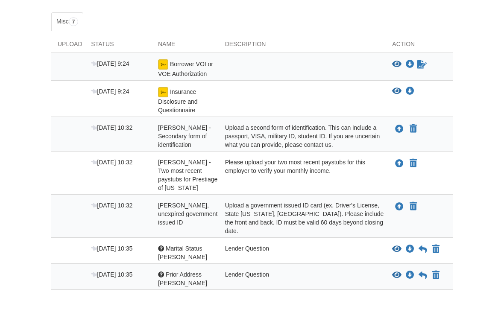
scroll to position [173, 0]
click at [398, 129] on icon "Upload Marilen Ramirez - Secondary form of identification" at bounding box center [399, 129] width 9 height 9
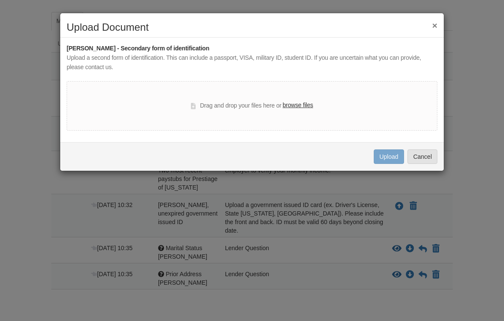
click at [306, 101] on label "browse files" at bounding box center [298, 105] width 30 height 9
click at [0, 0] on input "browse files" at bounding box center [0, 0] width 0 height 0
click at [303, 107] on label "browse files" at bounding box center [298, 105] width 30 height 9
click at [0, 0] on input "browse files" at bounding box center [0, 0] width 0 height 0
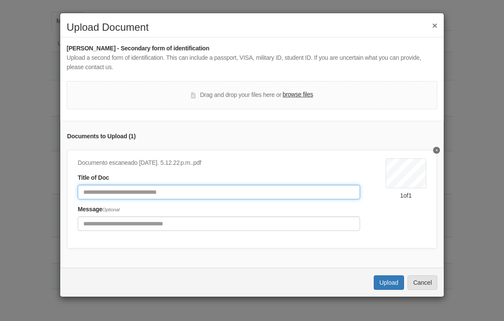
click at [286, 193] on input "Document Title" at bounding box center [219, 192] width 282 height 15
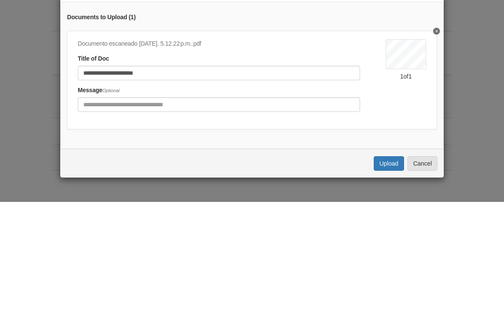
scroll to position [192, 0]
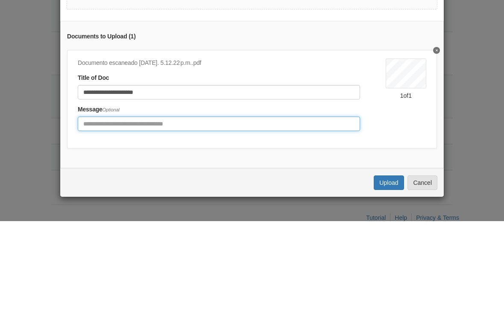
click at [90, 216] on input "Include any comments on this document" at bounding box center [219, 223] width 282 height 15
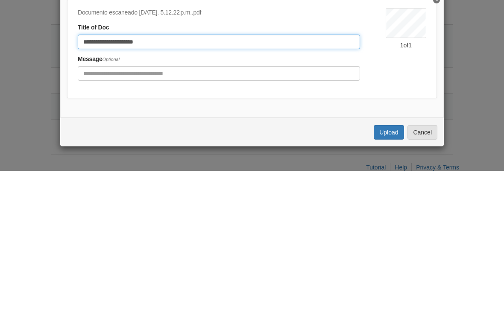
click at [90, 185] on input "**********" at bounding box center [219, 192] width 282 height 15
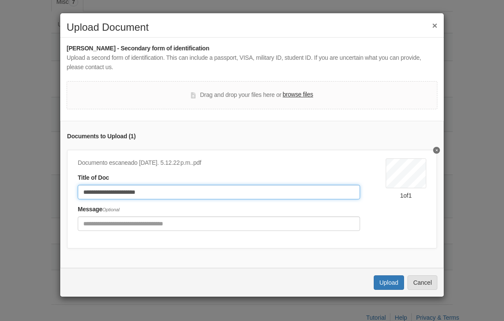
type input "**********"
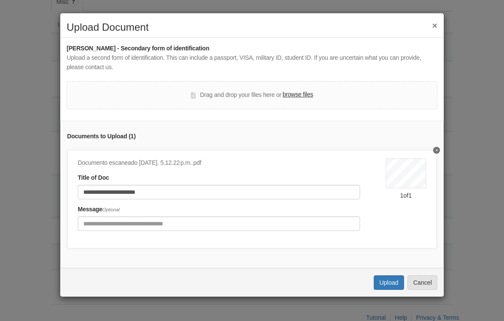
click at [390, 275] on button "Upload" at bounding box center [388, 282] width 30 height 15
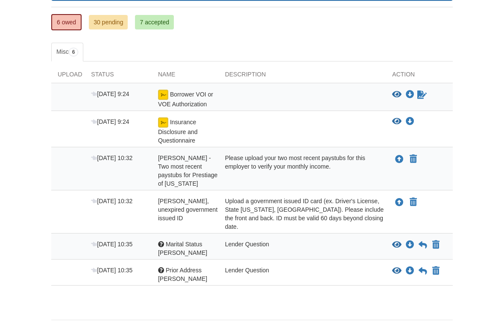
scroll to position [142, 0]
click at [396, 198] on icon "Upload Marilen Ramirez - Valid, unexpired government issued ID" at bounding box center [399, 202] width 9 height 9
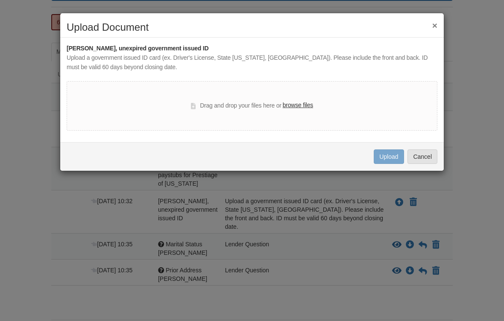
click at [299, 102] on label "browse files" at bounding box center [298, 105] width 30 height 9
click at [0, 0] on input "browse files" at bounding box center [0, 0] width 0 height 0
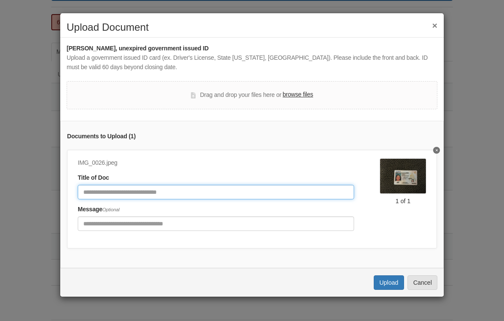
click at [333, 187] on input "Document Title" at bounding box center [216, 192] width 276 height 15
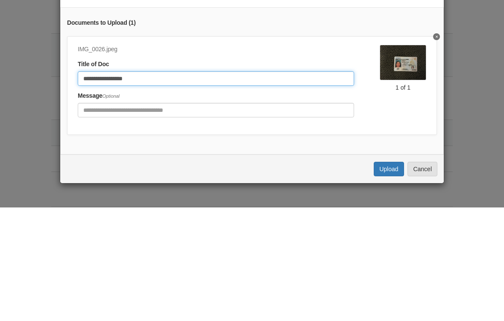
type input "**********"
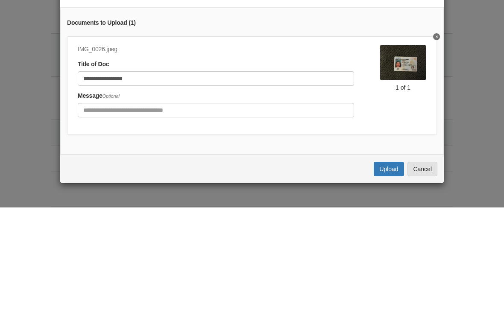
scroll to position [147, 0]
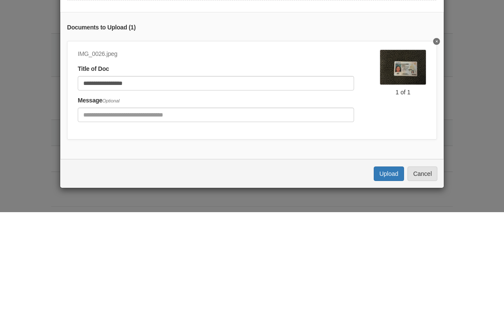
click at [387, 281] on div "**********" at bounding box center [252, 160] width 504 height 321
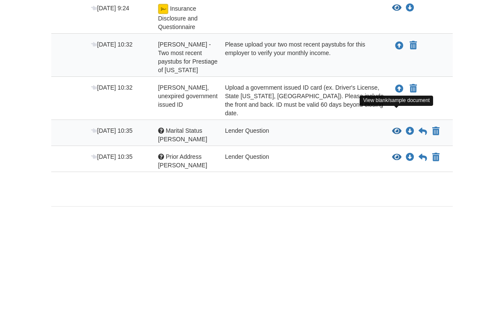
click at [396, 236] on icon "View Marital Status Marilen" at bounding box center [396, 240] width 9 height 9
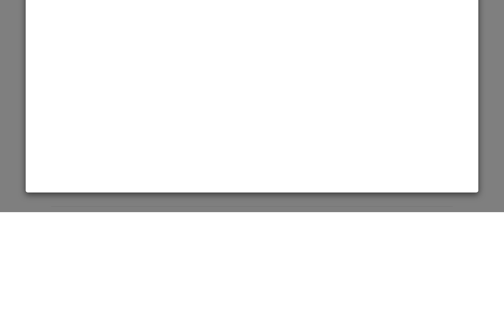
scroll to position [0, 0]
click at [459, 0] on html "What is your current marital status?" at bounding box center [252, 64] width 440 height 233
click at [466, 0] on html "What is your current marital status?" at bounding box center [252, 64] width 440 height 233
click at [469, 0] on html "What is your current marital status?" at bounding box center [252, 64] width 440 height 233
click at [468, 0] on html "What is your current marital status?" at bounding box center [252, 64] width 440 height 233
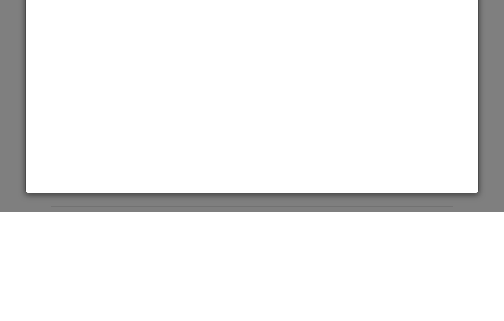
click at [467, 0] on html "What is your current marital status?" at bounding box center [252, 64] width 440 height 233
click at [471, 0] on html "What is your current marital status?" at bounding box center [252, 64] width 440 height 233
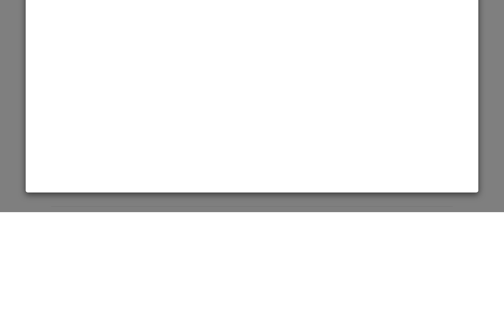
click at [468, 0] on html "What is your current marital status?" at bounding box center [252, 64] width 440 height 233
click at [493, 38] on div "Marital Status Marilen Save Cancel Previous Document Next Document ×" at bounding box center [252, 160] width 504 height 321
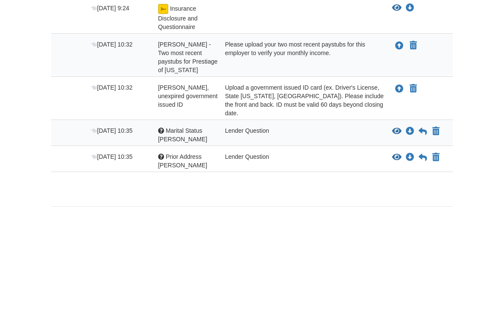
click at [423, 236] on icon at bounding box center [422, 240] width 9 height 9
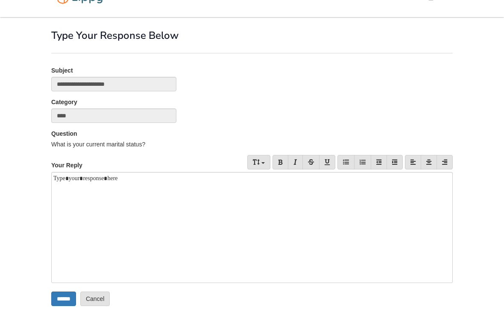
scroll to position [48, 0]
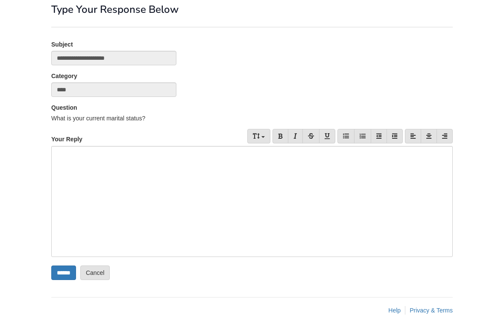
click at [85, 157] on div at bounding box center [251, 201] width 401 height 111
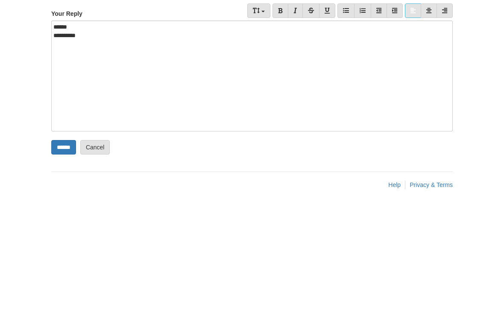
click at [59, 265] on input "******" at bounding box center [63, 272] width 25 height 15
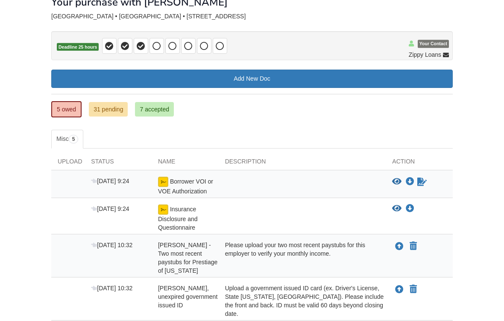
scroll to position [121, 0]
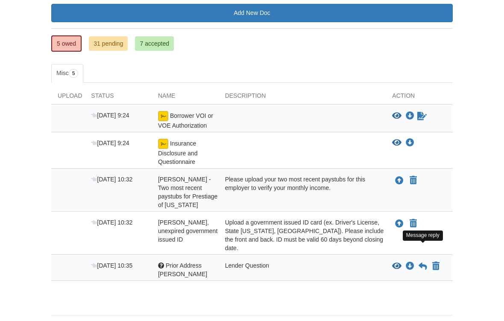
click at [424, 262] on icon at bounding box center [422, 266] width 9 height 9
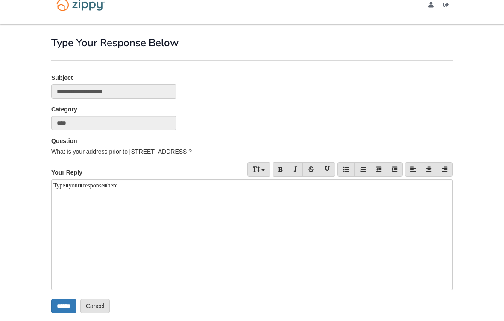
scroll to position [15, 0]
click at [228, 202] on div at bounding box center [251, 234] width 401 height 111
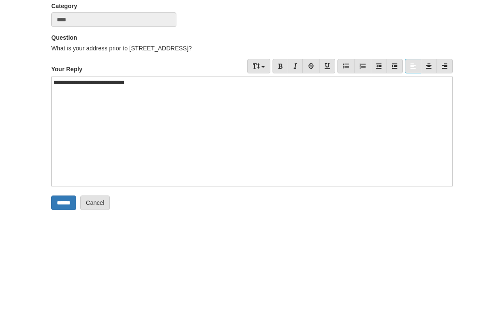
click at [52, 147] on div "What is your address prior to [STREET_ADDRESS]?" at bounding box center [251, 151] width 401 height 9
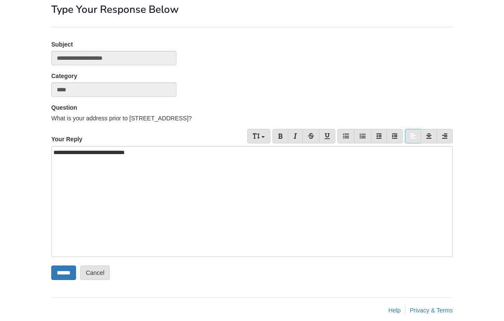
click at [153, 155] on div "**********" at bounding box center [251, 201] width 401 height 111
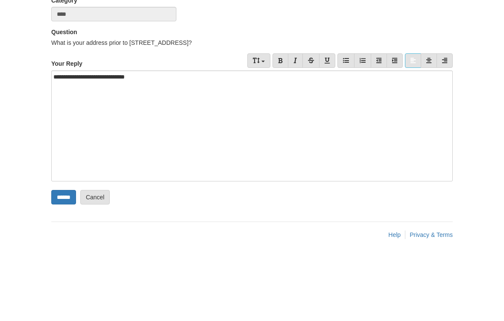
click at [49, 103] on div "Question What is your address prior to 3102 N 15th ST TRLR 77?" at bounding box center [252, 116] width 414 height 26
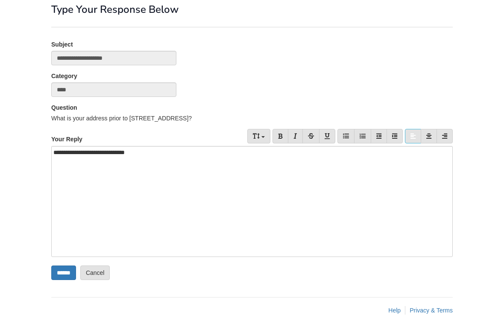
copy div "What is your address prior to 3102 N 15th ST TRLR 77?"
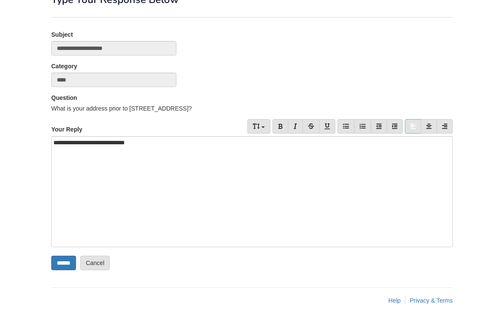
scroll to position [58, 0]
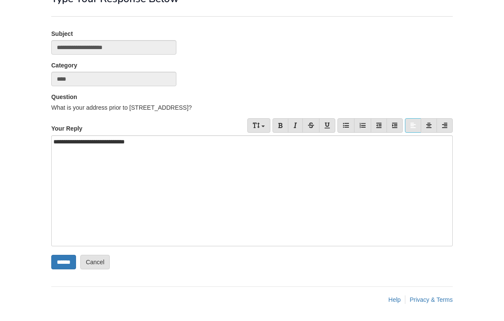
click at [278, 147] on div "**********" at bounding box center [251, 190] width 401 height 111
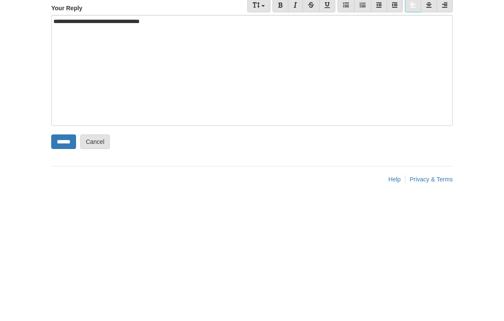
click at [102, 135] on div "**********" at bounding box center [251, 190] width 401 height 111
click at [364, 135] on div "**********" at bounding box center [251, 190] width 401 height 111
click at [64, 255] on input "******" at bounding box center [63, 262] width 25 height 15
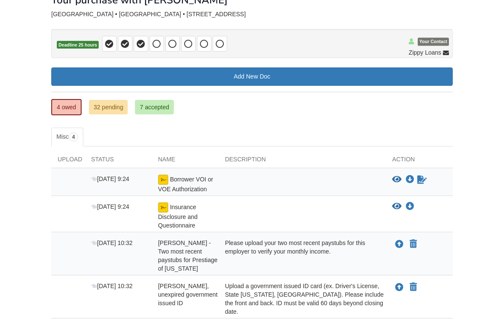
scroll to position [95, 0]
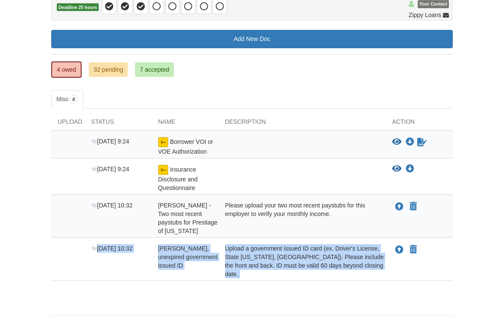
click at [481, 206] on body "[EMAIL_ADDRESS][DOMAIN_NAME] Logout" at bounding box center [252, 127] width 504 height 444
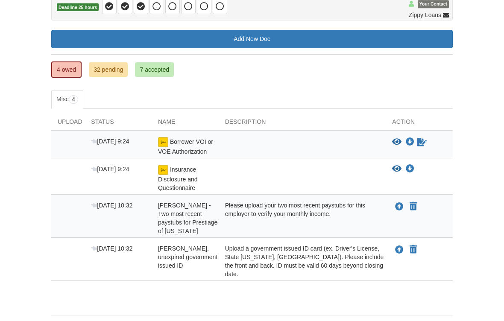
click at [399, 246] on icon "Upload Marilen Ramirez - Valid, unexpired government issued ID" at bounding box center [399, 250] width 9 height 9
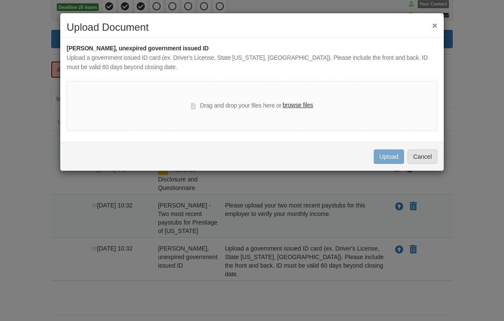
click at [283, 101] on label "browse files" at bounding box center [298, 105] width 30 height 9
click at [0, 0] on input "browse files" at bounding box center [0, 0] width 0 height 0
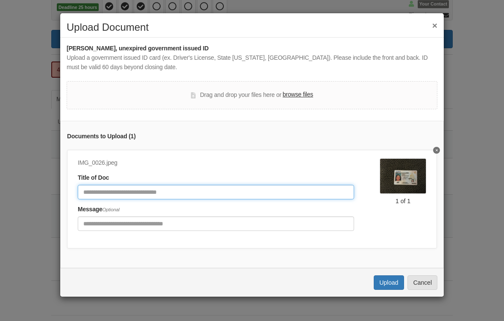
click at [95, 196] on input "Document Title" at bounding box center [216, 192] width 276 height 15
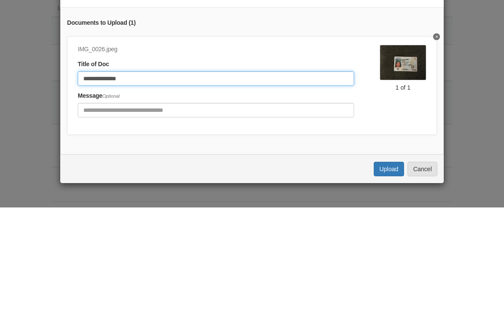
type input "**********"
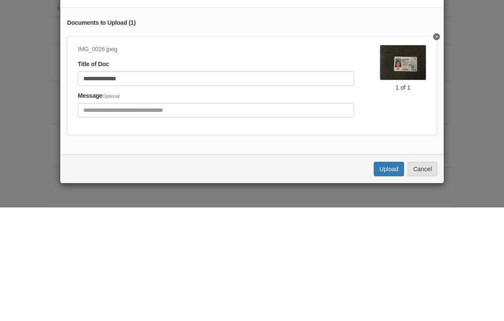
click at [385, 280] on div "**********" at bounding box center [252, 160] width 504 height 321
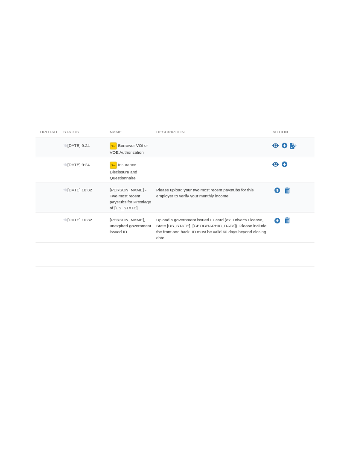
scroll to position [0, 0]
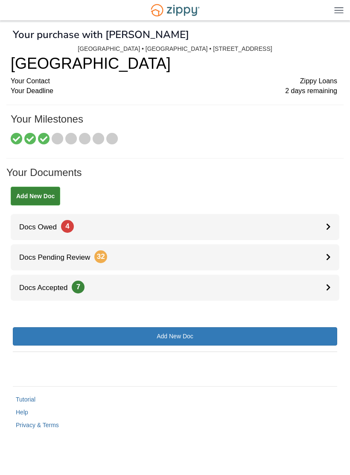
click at [321, 228] on link "Docs Owed 4" at bounding box center [175, 227] width 329 height 26
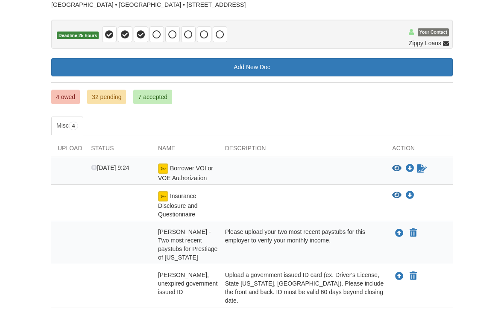
scroll to position [70, 0]
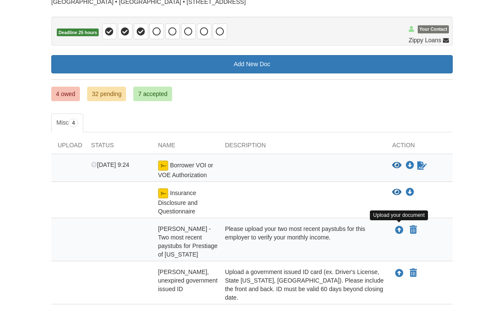
click at [401, 230] on icon "Upload Marilen Ramirez - Two most recent paystubs for Prestiage of Iowa" at bounding box center [399, 230] width 9 height 9
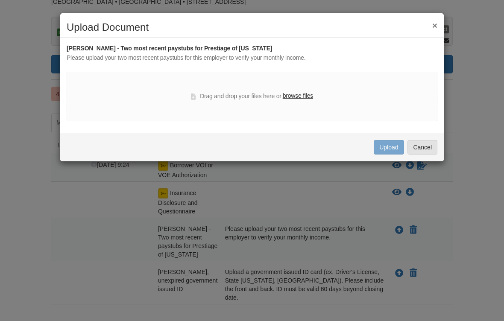
click at [304, 96] on label "browse files" at bounding box center [298, 95] width 30 height 9
click at [0, 0] on input "browse files" at bounding box center [0, 0] width 0 height 0
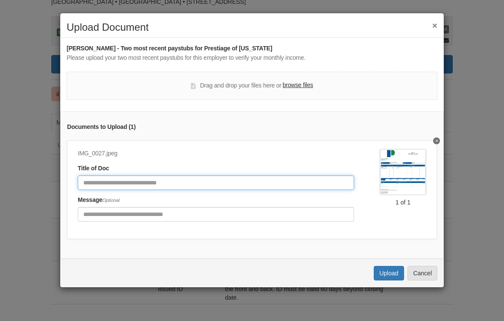
click at [299, 179] on input "Document Title" at bounding box center [216, 182] width 276 height 15
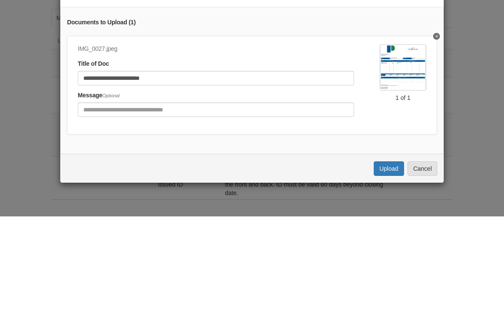
scroll to position [93, 0]
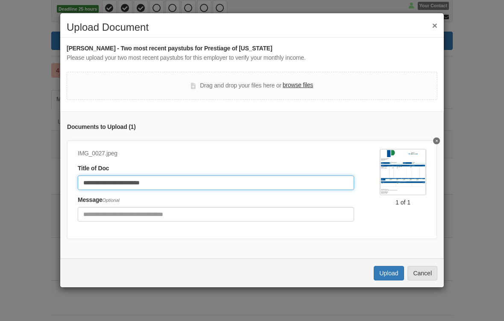
type input "**********"
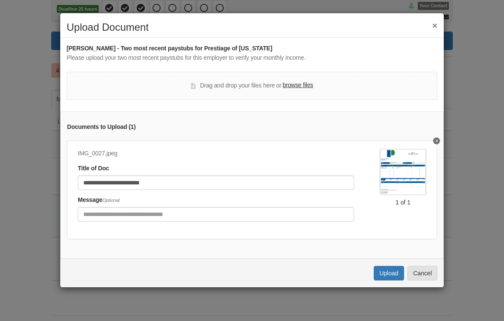
click at [287, 81] on label "browse files" at bounding box center [298, 85] width 30 height 9
click at [0, 0] on input "browse files" at bounding box center [0, 0] width 0 height 0
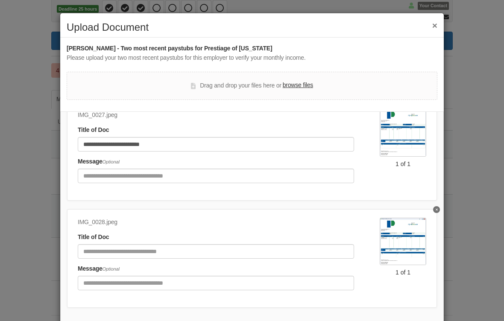
scroll to position [38, 0]
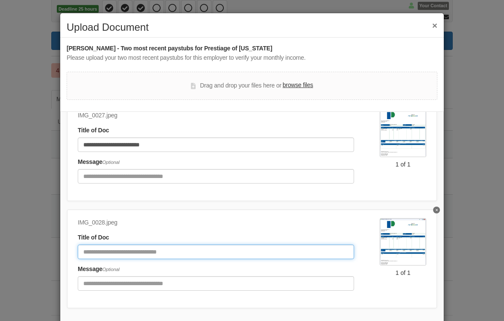
click at [339, 251] on input "Document Title" at bounding box center [216, 252] width 276 height 15
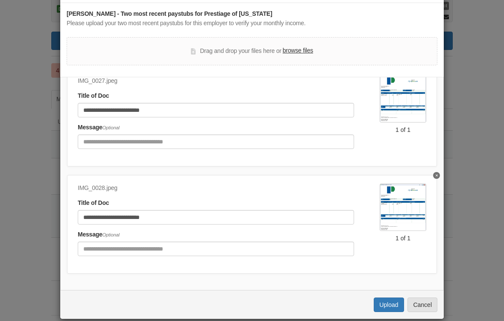
scroll to position [34, 0]
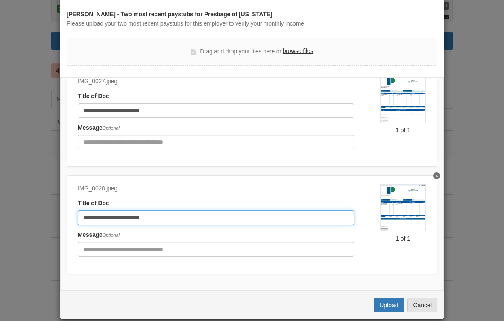
type input "**********"
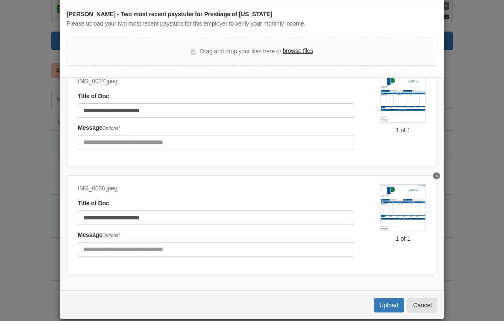
click at [389, 302] on button "Upload" at bounding box center [388, 305] width 30 height 15
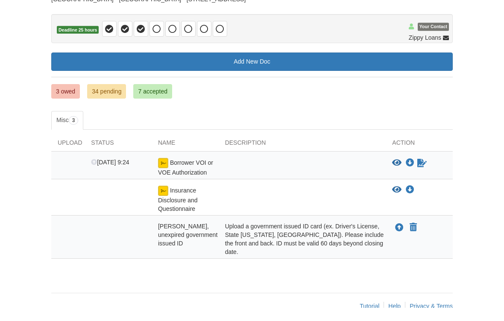
scroll to position [58, 0]
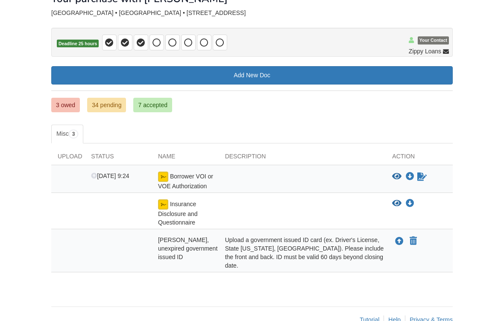
click at [398, 238] on icon "Upload Marilen Ramirez - Valid, unexpired government issued ID" at bounding box center [399, 241] width 9 height 9
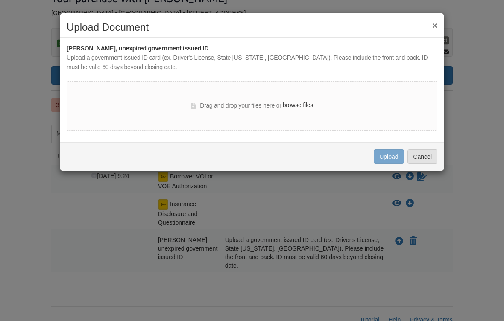
click at [305, 105] on label "browse files" at bounding box center [298, 105] width 30 height 9
click at [0, 0] on input "browse files" at bounding box center [0, 0] width 0 height 0
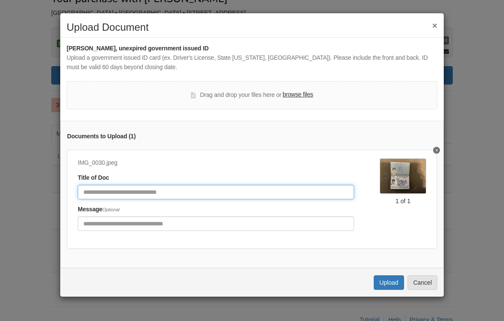
click at [279, 191] on input "Document Title" at bounding box center [216, 192] width 276 height 15
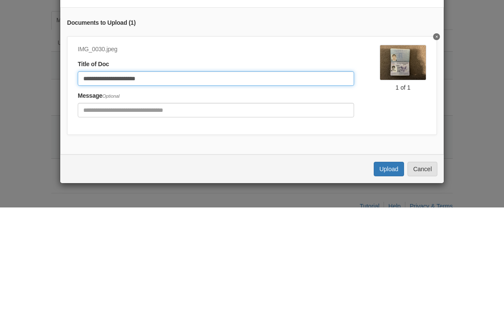
type input "**********"
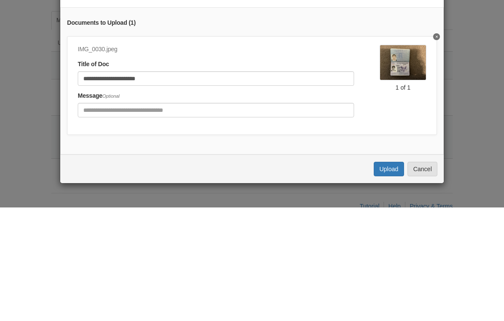
click at [390, 281] on div "**********" at bounding box center [252, 160] width 504 height 321
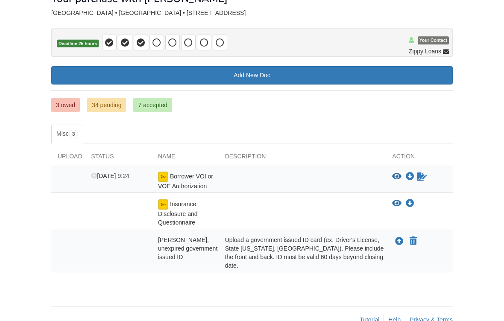
click at [2, 210] on body "[EMAIL_ADDRESS][DOMAIN_NAME] Logout" at bounding box center [252, 141] width 504 height 399
click at [398, 239] on icon "Upload Marilen Ramirez - Valid, unexpired government issued ID" at bounding box center [399, 241] width 9 height 9
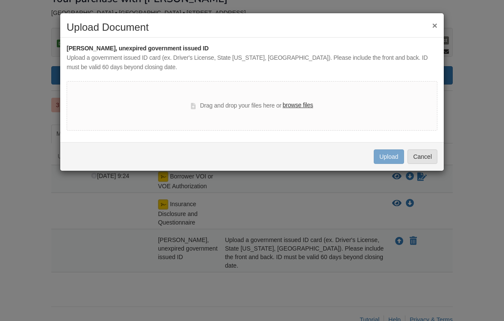
click at [310, 102] on label "browse files" at bounding box center [298, 105] width 30 height 9
click at [0, 0] on input "browse files" at bounding box center [0, 0] width 0 height 0
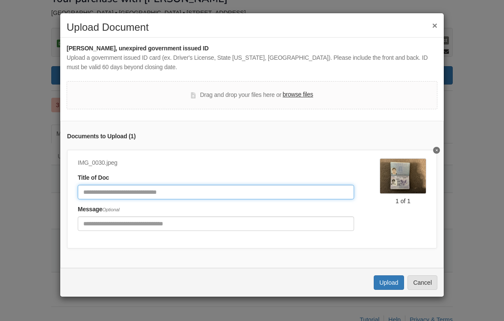
click at [93, 192] on input "Document Title" at bounding box center [216, 192] width 276 height 15
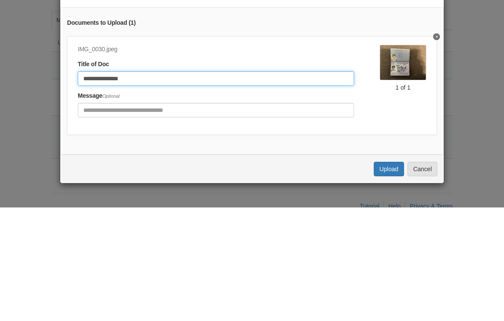
type input "**********"
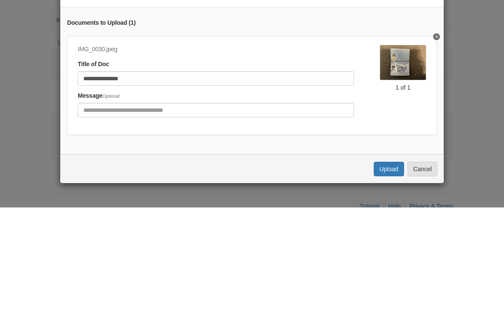
click at [387, 283] on div "**********" at bounding box center [252, 160] width 504 height 321
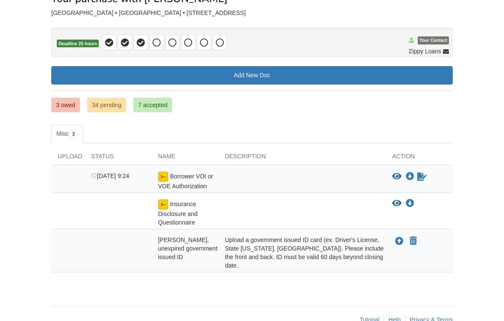
click at [90, 109] on link "34 pending" at bounding box center [106, 105] width 39 height 15
click at [116, 111] on link "34 pending" at bounding box center [106, 105] width 39 height 15
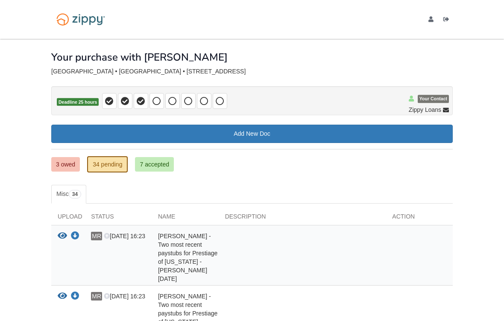
click at [148, 169] on link "7 accepted" at bounding box center [154, 164] width 39 height 15
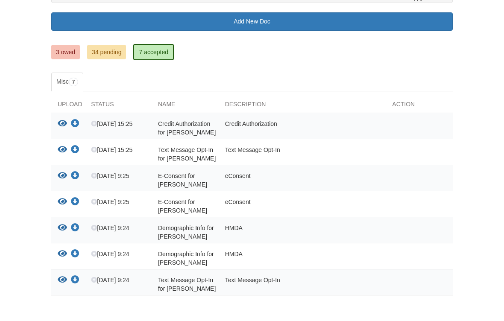
scroll to position [144, 0]
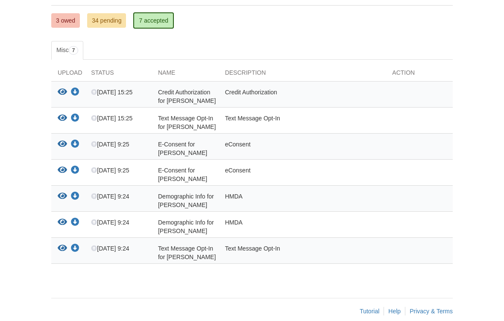
click at [64, 93] on icon "View Credit Authorization for Marilen Ramirez" at bounding box center [62, 92] width 9 height 9
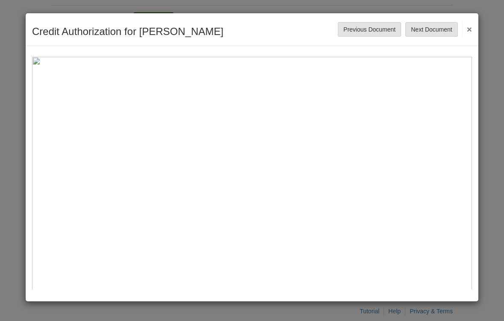
scroll to position [0, 0]
click at [469, 24] on button "×" at bounding box center [467, 28] width 10 height 15
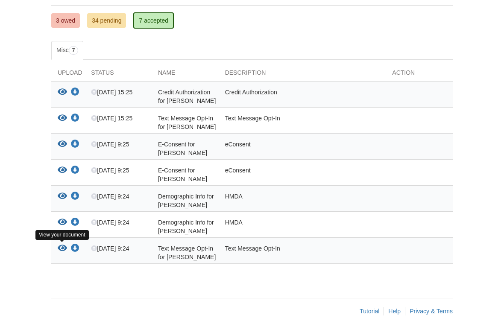
click at [61, 251] on icon "View Text Message Opt-In for Adrian Islas" at bounding box center [62, 248] width 9 height 9
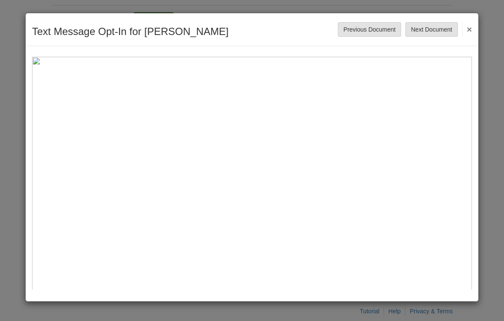
click at [467, 25] on button "×" at bounding box center [467, 28] width 10 height 15
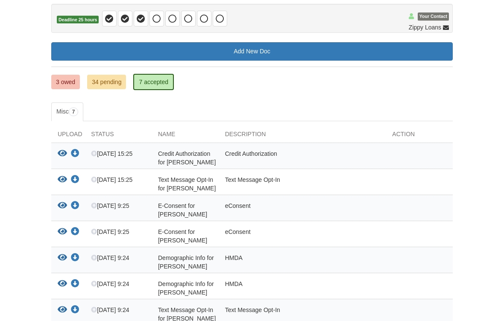
scroll to position [80, 0]
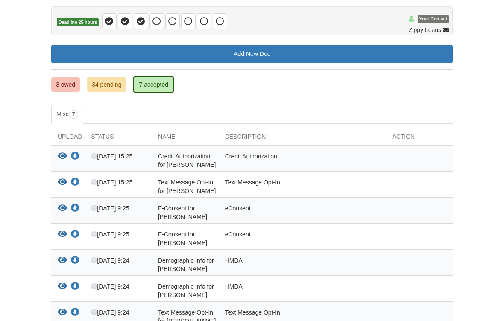
click at [64, 90] on link "3 owed" at bounding box center [65, 84] width 29 height 15
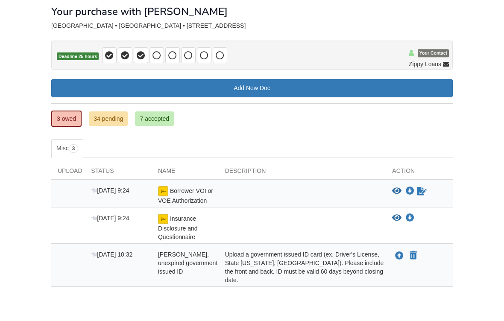
scroll to position [54, 0]
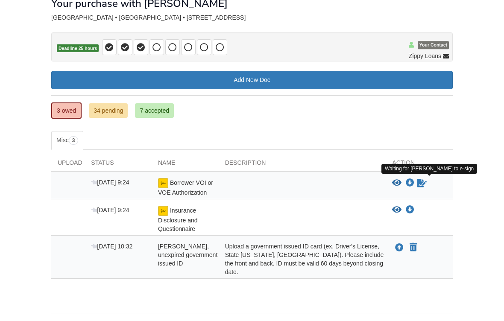
click at [422, 179] on icon "Waiting for your co-borrower to e-sign" at bounding box center [421, 183] width 9 height 9
click at [423, 181] on icon "Waiting for your co-borrower to e-sign" at bounding box center [421, 183] width 9 height 9
click at [488, 176] on body "[EMAIL_ADDRESS][DOMAIN_NAME] Logout" at bounding box center [252, 146] width 504 height 401
click at [421, 181] on icon "Waiting for your co-borrower to e-sign" at bounding box center [421, 183] width 9 height 9
click at [491, 179] on body "m2r7l3n@gmail.com Logout" at bounding box center [252, 146] width 504 height 401
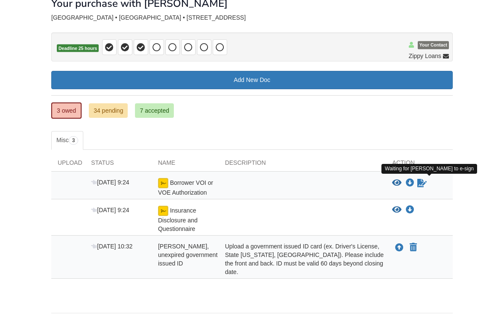
click at [424, 179] on icon "Waiting for your co-borrower to e-sign" at bounding box center [421, 183] width 9 height 9
click at [489, 182] on body "m2r7l3n@gmail.com Logout" at bounding box center [252, 146] width 504 height 401
click at [420, 182] on icon "Waiting for your co-borrower to e-sign" at bounding box center [421, 183] width 9 height 9
click at [492, 186] on body "m2r7l3n@gmail.com Logout" at bounding box center [252, 146] width 504 height 401
click at [419, 184] on icon "Waiting for your co-borrower to e-sign" at bounding box center [421, 183] width 9 height 9
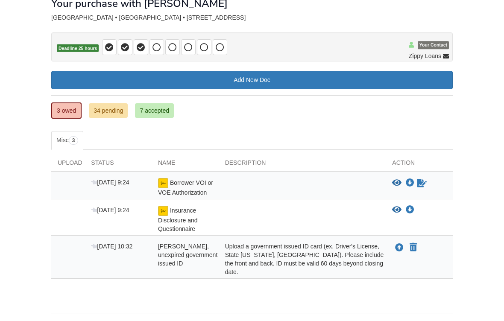
click at [486, 182] on body "m2r7l3n@gmail.com Logout" at bounding box center [252, 146] width 504 height 401
click at [483, 174] on body "m2r7l3n@gmail.com Logout" at bounding box center [252, 146] width 504 height 401
click at [397, 182] on icon "View Borrower VOI or VOE Authorization" at bounding box center [396, 183] width 9 height 9
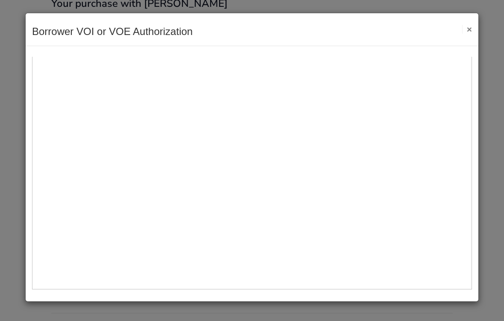
scroll to position [336, 0]
click at [75, 123] on img at bounding box center [252, 70] width 440 height 440
click at [466, 26] on button "×" at bounding box center [467, 29] width 10 height 9
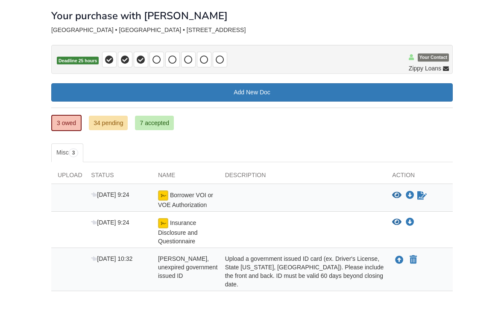
scroll to position [45, 0]
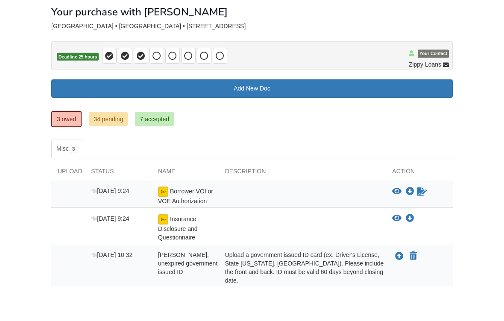
click at [402, 256] on icon "Upload Marilen Ramirez - Valid, unexpired government issued ID" at bounding box center [399, 256] width 9 height 9
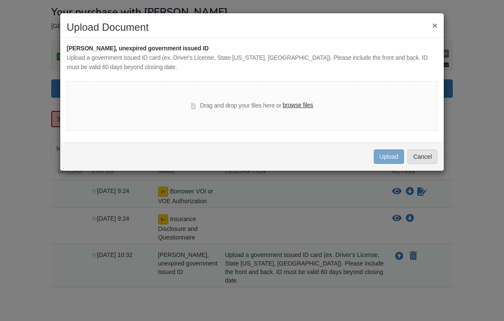
click at [303, 104] on label "browse files" at bounding box center [298, 105] width 30 height 9
click at [0, 0] on input "browse files" at bounding box center [0, 0] width 0 height 0
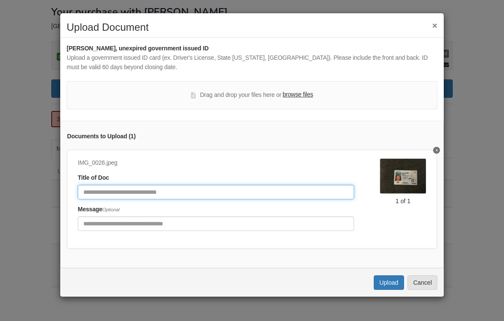
click at [310, 188] on input "Document Title" at bounding box center [216, 192] width 276 height 15
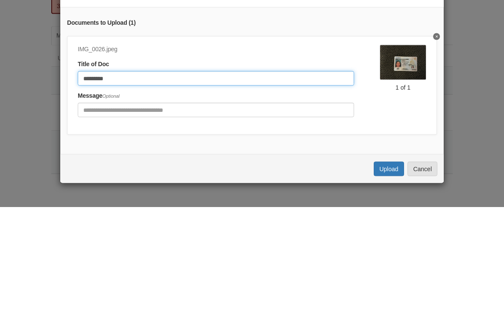
type input "**********"
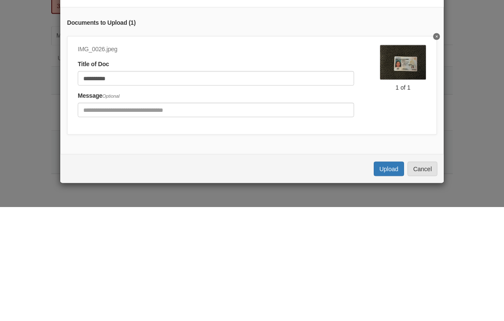
scroll to position [60, 0]
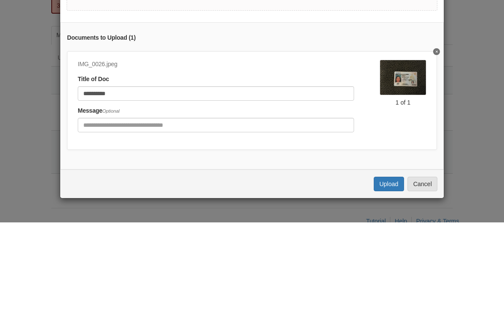
click at [387, 276] on div "**********" at bounding box center [252, 160] width 504 height 321
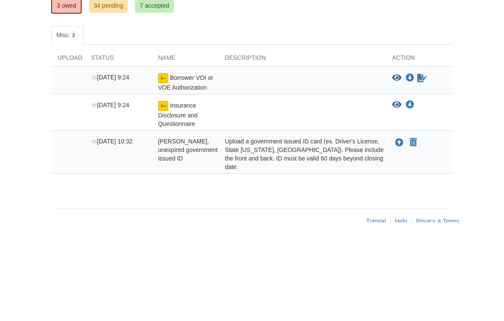
click at [420, 247] on div "× × × Pending Add Document Notice document will be included in the email sent t…" at bounding box center [251, 138] width 401 height 319
click at [394, 236] on button "Upload your document" at bounding box center [399, 241] width 10 height 11
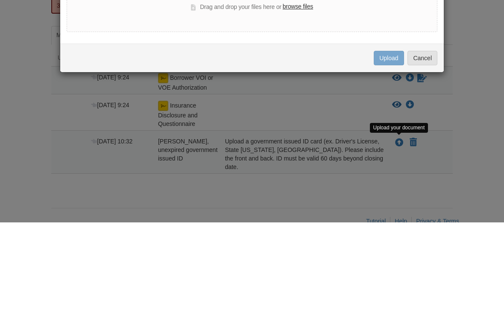
click at [300, 100] on div "Drag and drop your files here or browse files" at bounding box center [252, 106] width 370 height 50
click at [299, 101] on div "Drag and drop your files here or browse files" at bounding box center [252, 106] width 370 height 50
click at [297, 101] on div "Drag and drop your files here or browse files" at bounding box center [252, 106] width 370 height 50
click at [430, 53] on div "Upload a government issued ID card (ex. Driver's License, State ID, Passport). …" at bounding box center [252, 62] width 370 height 19
click at [437, 53] on div "Upload a government issued ID card (ex. Driver's License, State ID, Passport). …" at bounding box center [252, 62] width 370 height 19
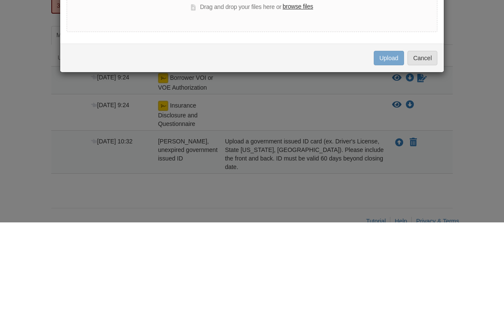
click at [437, 53] on div "Upload a government issued ID card (ex. Driver's License, State ID, Passport). …" at bounding box center [252, 62] width 370 height 19
click at [436, 44] on div "Marilen Ramirez - Valid, unexpired government issued ID" at bounding box center [252, 48] width 370 height 9
click at [434, 53] on div "Upload a government issued ID card (ex. Driver's License, State ID, Passport). …" at bounding box center [252, 62] width 370 height 19
click at [433, 53] on div "Upload a government issued ID card (ex. Driver's License, State ID, Passport). …" at bounding box center [252, 62] width 370 height 19
click at [436, 44] on div "Marilen Ramirez - Valid, unexpired government issued ID" at bounding box center [252, 48] width 370 height 9
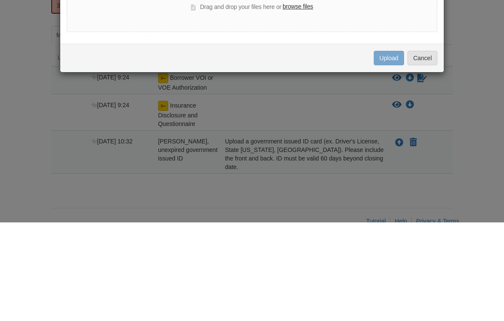
click at [411, 141] on div "× Upload Document Marilen Ramirez - Valid, unexpired government issued ID Uploa…" at bounding box center [252, 92] width 384 height 158
click at [414, 144] on div "× Upload Document Marilen Ramirez - Valid, unexpired government issued ID Uploa…" at bounding box center [252, 160] width 504 height 321
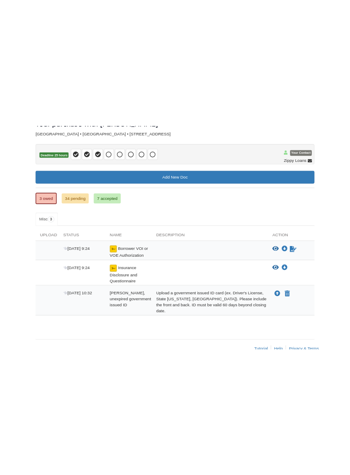
scroll to position [0, 0]
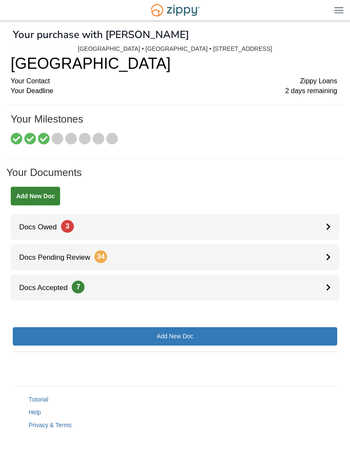
click at [291, 227] on link "Docs Owed 3" at bounding box center [175, 227] width 329 height 26
click at [333, 224] on div at bounding box center [332, 227] width 13 height 26
click at [328, 224] on icon at bounding box center [328, 226] width 5 height 7
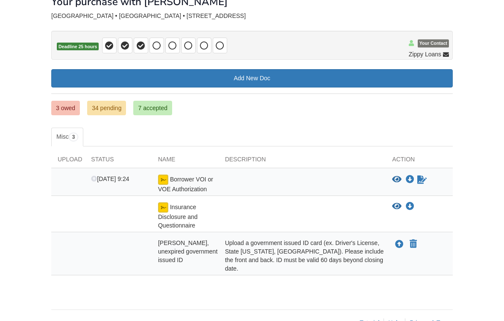
click at [350, 245] on icon "Upload Marilen Ramirez - Valid, unexpired government issued ID" at bounding box center [399, 245] width 9 height 9
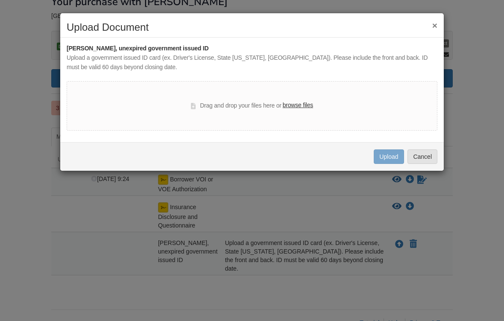
click at [304, 106] on label "browse files" at bounding box center [298, 105] width 30 height 9
click at [0, 0] on input "browse files" at bounding box center [0, 0] width 0 height 0
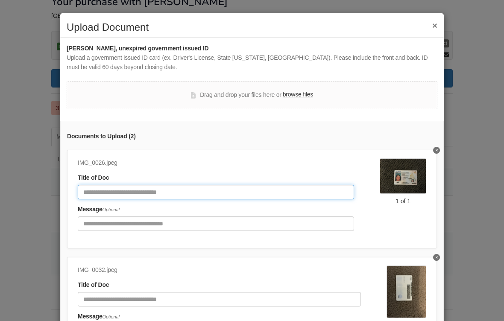
click at [95, 189] on input "Document Title" at bounding box center [216, 192] width 276 height 15
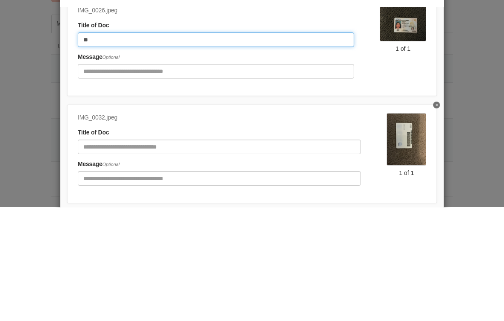
type input "**"
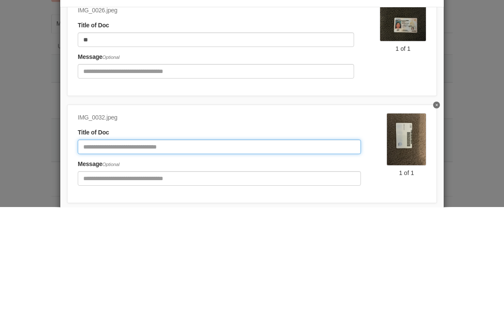
click at [258, 254] on input "Document Title" at bounding box center [219, 261] width 283 height 15
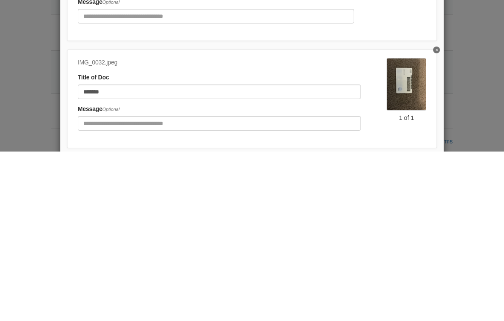
scroll to position [58, 0]
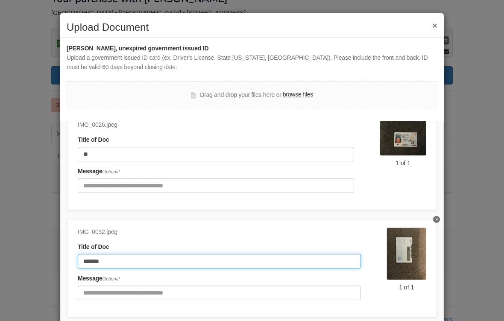
type input "*******"
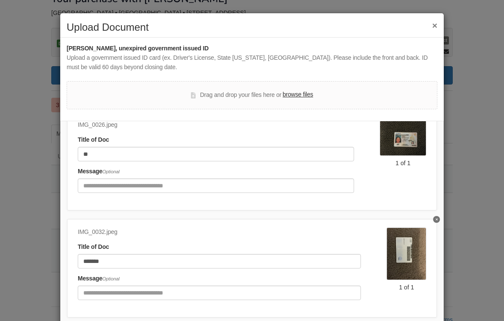
click at [350, 70] on div "Upload a government issued ID card (ex. Driver's License, State [US_STATE], [GE…" at bounding box center [252, 62] width 370 height 19
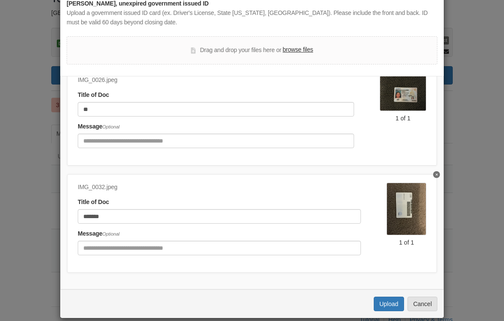
scroll to position [43, 0]
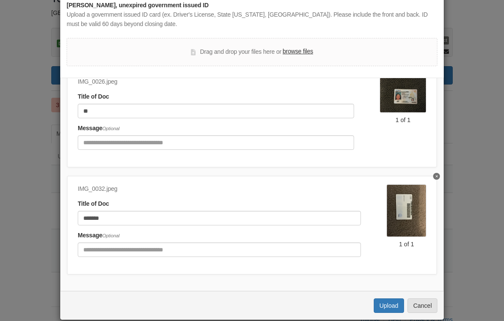
click at [350, 303] on button "Upload" at bounding box center [388, 305] width 30 height 15
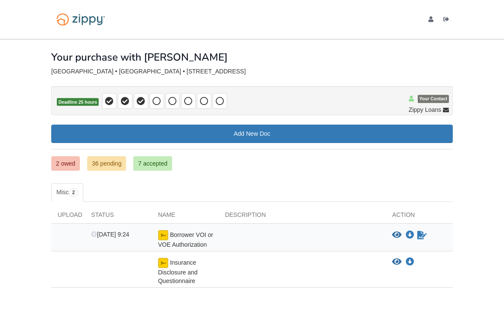
click at [61, 60] on h1 "Your purchase with Adrian" at bounding box center [139, 57] width 176 height 11
click at [428, 23] on div "m2r7l3n@gmail.com Logout" at bounding box center [433, 19] width 38 height 39
click at [431, 17] on icon "edit profile" at bounding box center [430, 20] width 5 height 6
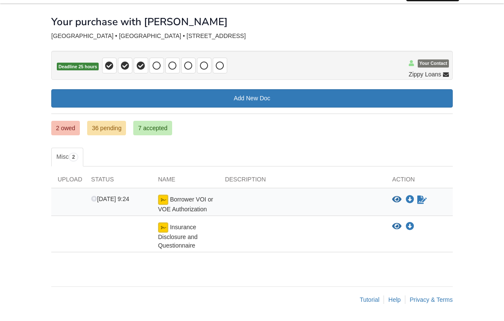
scroll to position [24, 0]
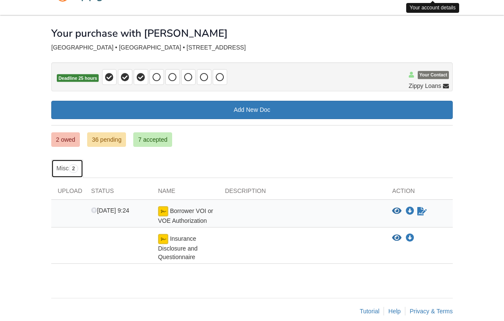
click at [75, 175] on link "Misc 2" at bounding box center [67, 168] width 32 height 19
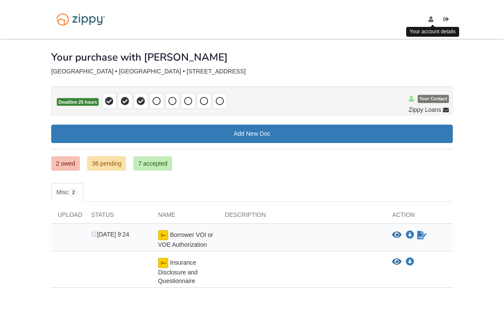
click at [417, 233] on icon "Waiting for your co-borrower to e-sign" at bounding box center [421, 235] width 9 height 9
click at [408, 232] on icon "Download Borrower VOI or VOE Authorization" at bounding box center [409, 235] width 9 height 9
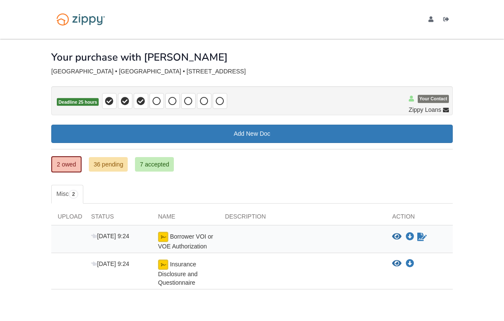
click at [449, 20] on icon "Log out" at bounding box center [446, 20] width 6 height 6
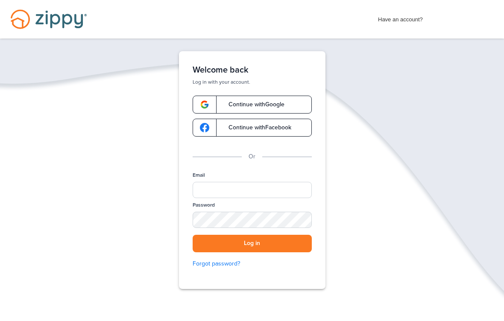
click at [283, 131] on span "Continue with Facebook" at bounding box center [255, 128] width 71 height 6
click at [288, 104] on link "Continue with Google" at bounding box center [251, 105] width 119 height 18
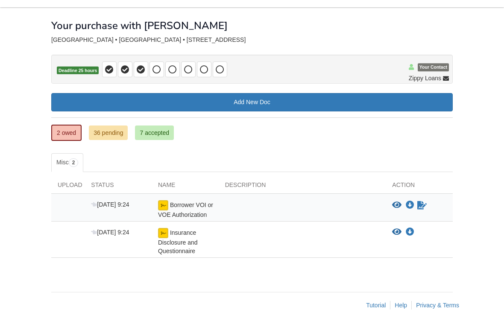
scroll to position [26, 0]
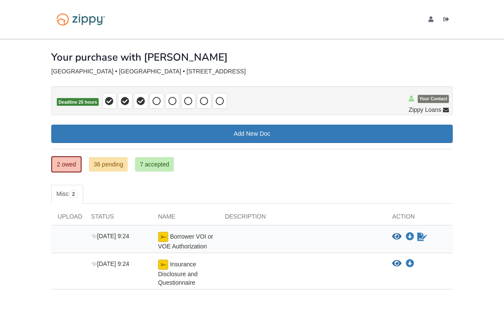
click at [408, 263] on icon "Download Insurance Disclosure and Questionnaire" at bounding box center [409, 263] width 9 height 9
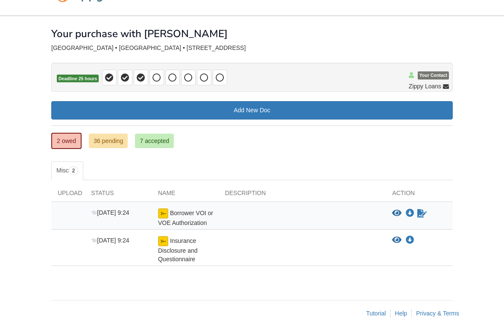
scroll to position [24, 0]
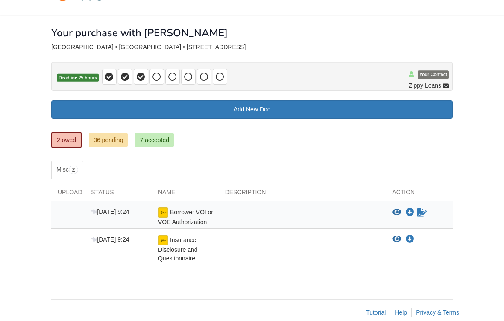
click at [293, 111] on link "Add New Doc" at bounding box center [251, 109] width 401 height 18
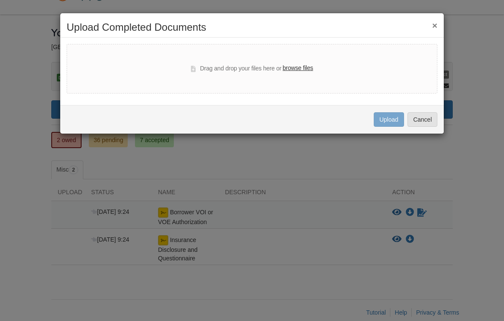
click at [307, 69] on label "browse files" at bounding box center [298, 68] width 30 height 9
click at [0, 0] on input "browse files" at bounding box center [0, 0] width 0 height 0
click at [300, 71] on label "browse files" at bounding box center [298, 68] width 30 height 9
click at [0, 0] on input "browse files" at bounding box center [0, 0] width 0 height 0
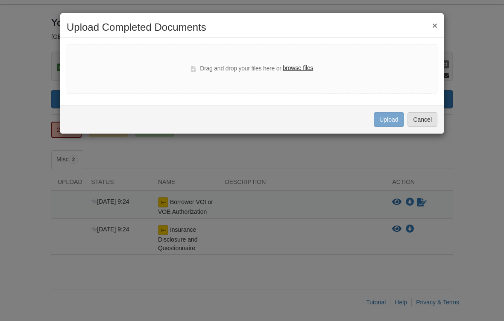
scroll to position [35, 0]
click at [306, 65] on label "browse files" at bounding box center [298, 68] width 30 height 9
click at [0, 0] on input "browse files" at bounding box center [0, 0] width 0 height 0
select select "****"
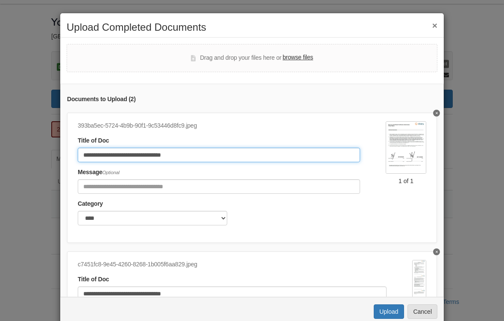
click at [231, 152] on input "**********" at bounding box center [219, 155] width 282 height 15
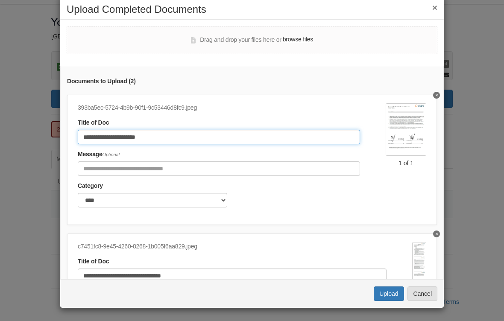
scroll to position [18, 0]
type input "*"
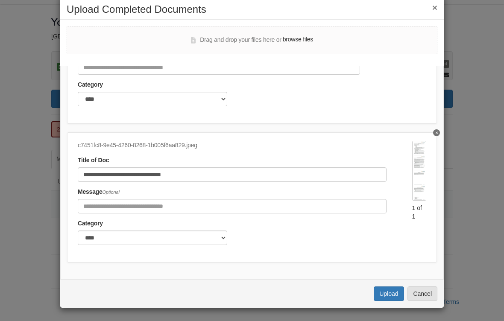
scroll to position [100, 0]
type input "**********"
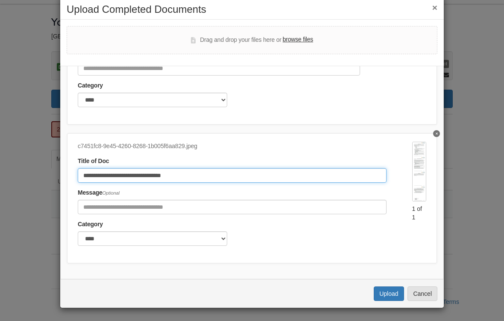
click at [246, 170] on input "**********" at bounding box center [232, 175] width 309 height 15
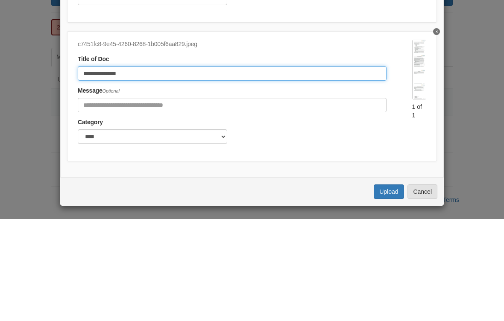
type input "*********"
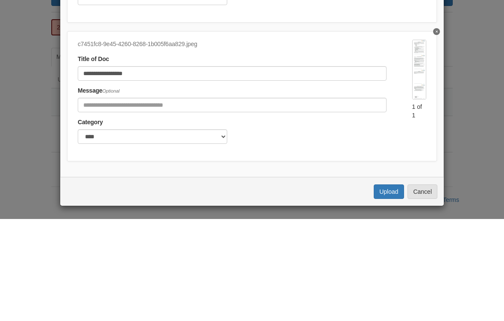
scroll to position [36, 0]
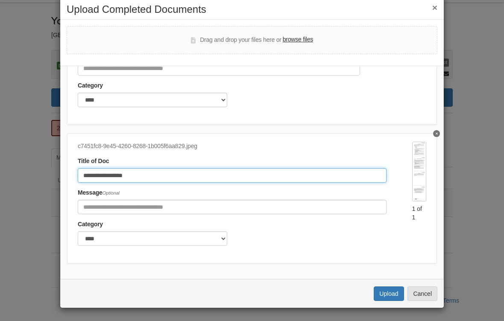
type input "**********"
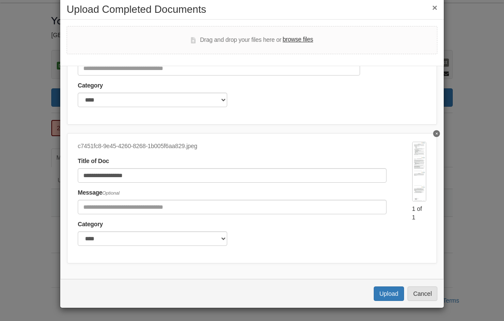
click at [390, 294] on button "Upload" at bounding box center [388, 293] width 30 height 15
